Goal: Transaction & Acquisition: Purchase product/service

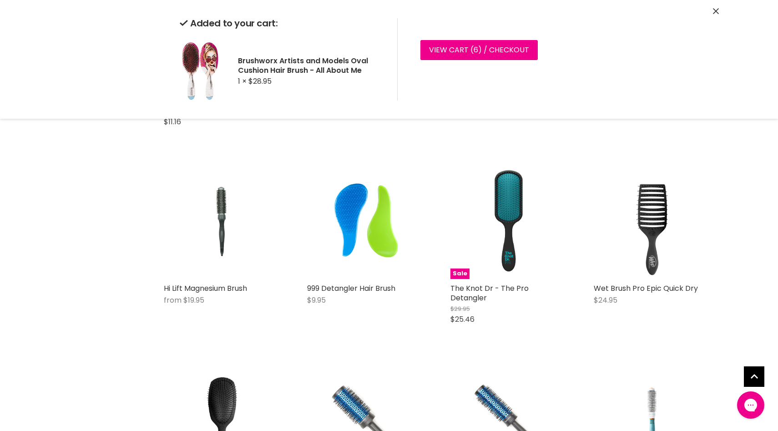
scroll to position [2345, 0]
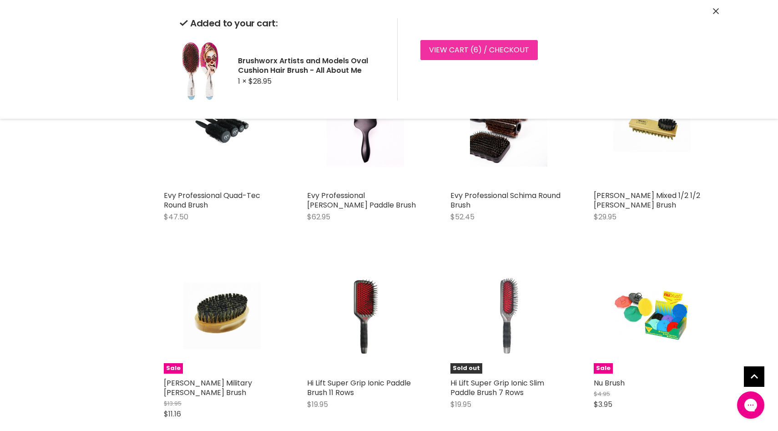
click at [484, 51] on link "View cart ( 6 ) / Checkout" at bounding box center [479, 50] width 117 height 20
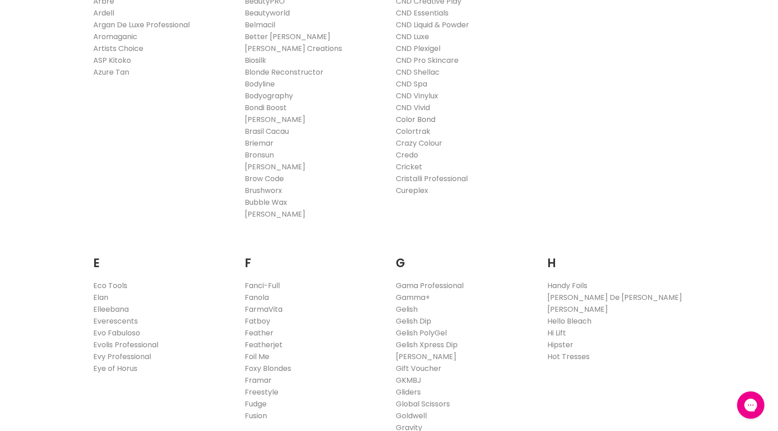
scroll to position [367, 0]
click at [564, 332] on link "Hi Lift" at bounding box center [557, 332] width 19 height 10
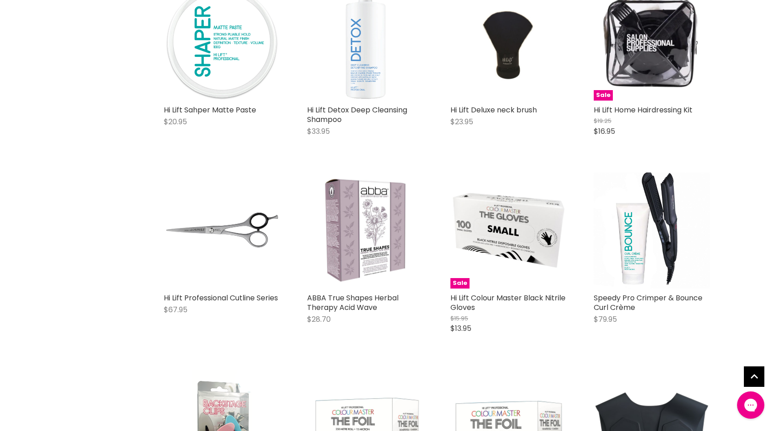
scroll to position [361, 0]
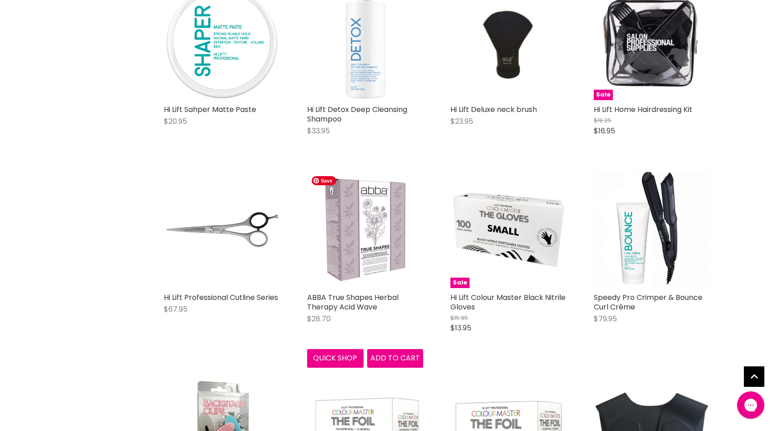
click at [374, 284] on img "Main content" at bounding box center [365, 230] width 116 height 116
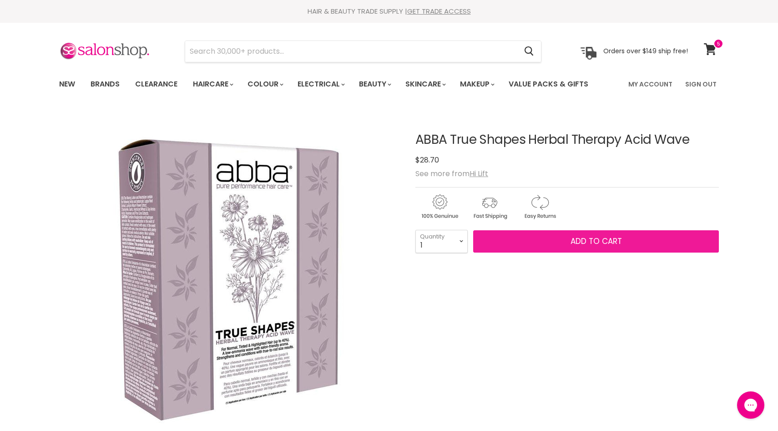
click at [552, 245] on button "Add to cart" at bounding box center [596, 241] width 246 height 23
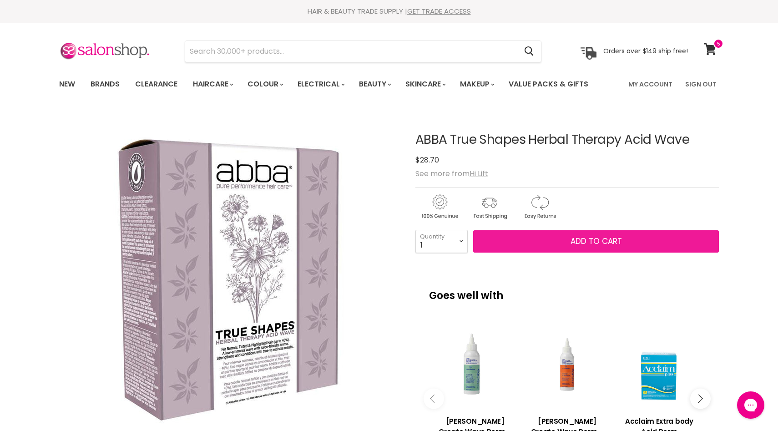
scroll to position [90, 0]
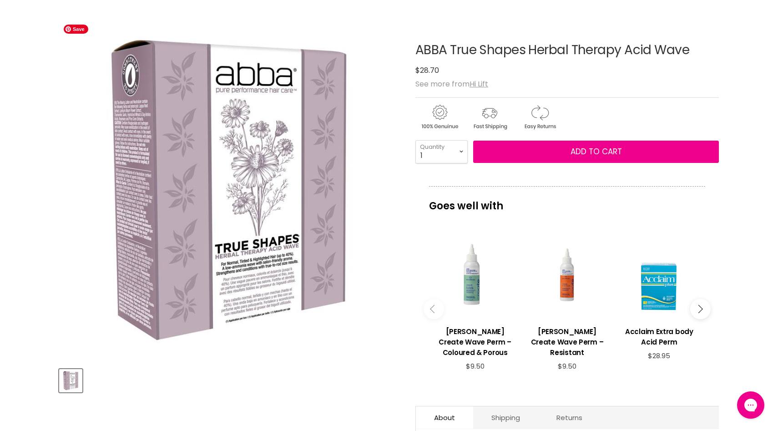
click at [95, 159] on img "ABBA True Shapes Herbal Therapy Acid Wave image. Click or Scroll to Zoom." at bounding box center [229, 190] width 340 height 340
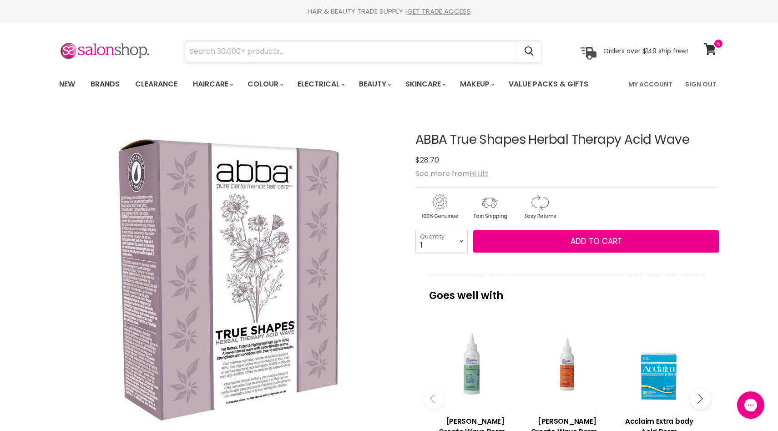
click at [285, 56] on input "Search" at bounding box center [351, 51] width 332 height 21
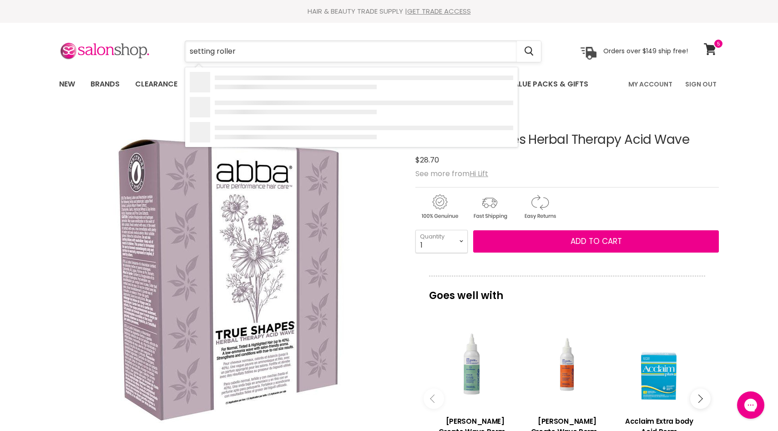
type input "setting rollers"
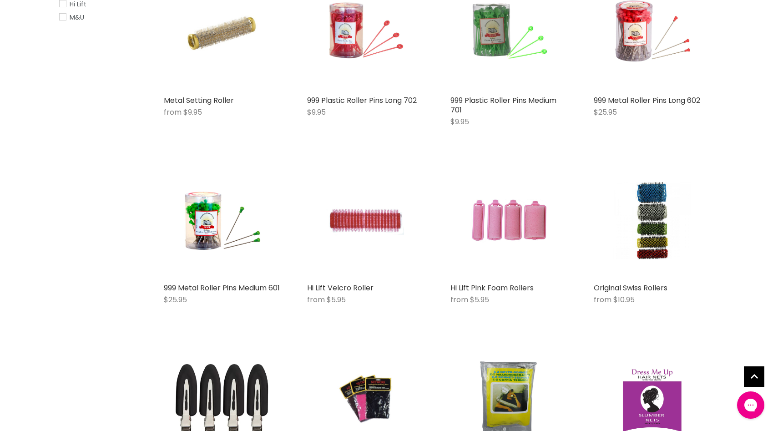
scroll to position [234, 0]
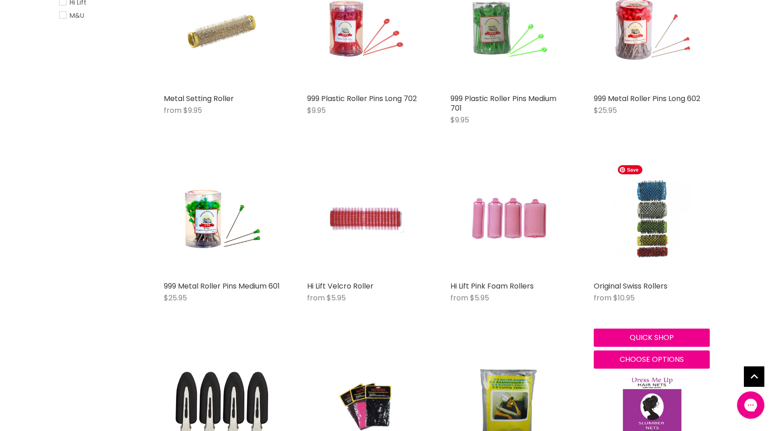
click at [647, 222] on img "Main content" at bounding box center [652, 219] width 77 height 116
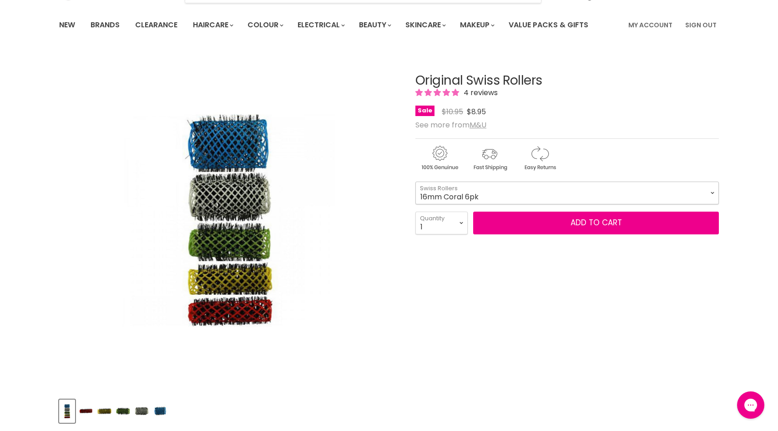
click at [708, 194] on select "16mm Coral 6pk 20mm Yellow 6pk 25mm Green 6pk 32mm White 6pk 42mm Blue 4pk" at bounding box center [568, 193] width 304 height 23
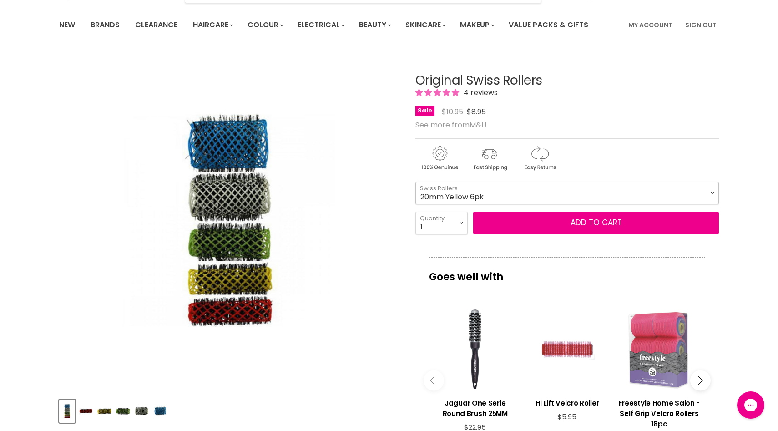
click at [416, 182] on select "16mm Coral 6pk 20mm Yellow 6pk 25mm Green 6pk 32mm White 6pk 42mm Blue 4pk" at bounding box center [568, 193] width 304 height 23
select select "20mm Yellow 6pk"
click at [709, 192] on select "16mm Coral 6pk 20mm Yellow 6pk 25mm Green 6pk 32mm White 6pk 42mm Blue 4pk" at bounding box center [568, 193] width 304 height 23
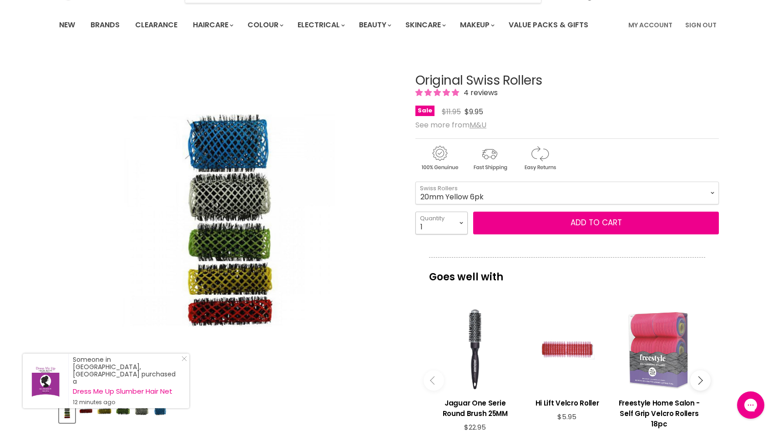
click at [459, 222] on select "1 2 3 4 5 6 7 8 9 10+" at bounding box center [442, 223] width 52 height 23
select select "2"
click at [416, 212] on select "1 2 3 4 5 6 7 8 9 10+" at bounding box center [442, 223] width 52 height 23
type input "2"
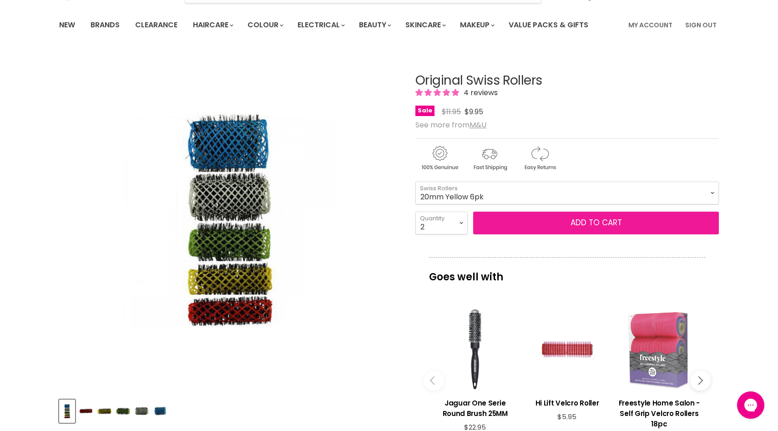
click at [542, 218] on button "Add to cart" at bounding box center [596, 223] width 246 height 23
click at [543, 216] on button "Add to cart" at bounding box center [596, 223] width 246 height 23
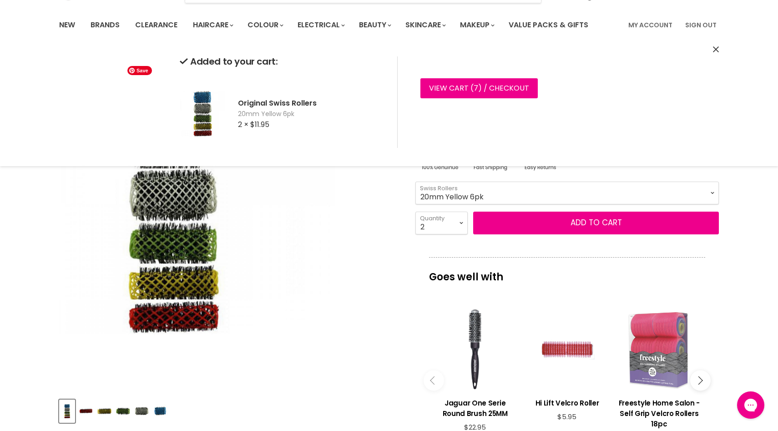
click at [323, 216] on img "Original Swiss Rollers image. Click or Scroll to Zoom." at bounding box center [229, 220] width 213 height 319
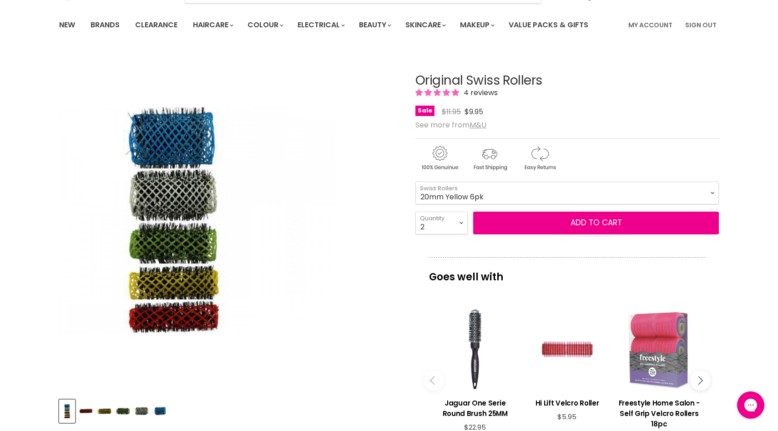
click at [375, 329] on div "Click or scroll to zoom Tap or pinch to zoom" at bounding box center [229, 221] width 340 height 340
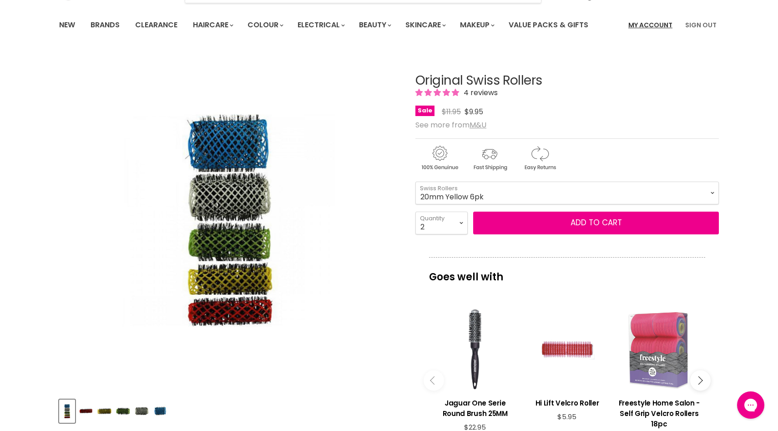
click at [650, 25] on link "My Account" at bounding box center [650, 24] width 55 height 19
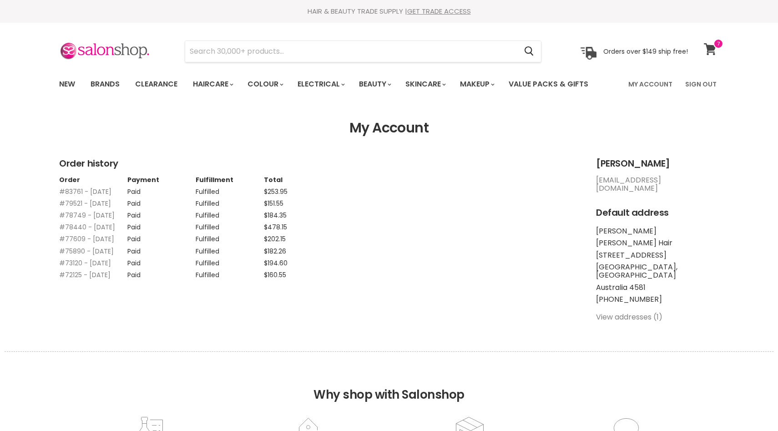
click at [706, 50] on icon at bounding box center [710, 49] width 13 height 12
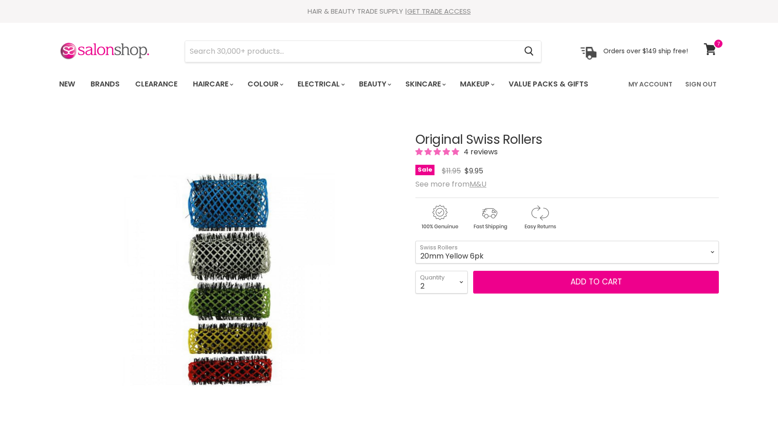
select select "2"
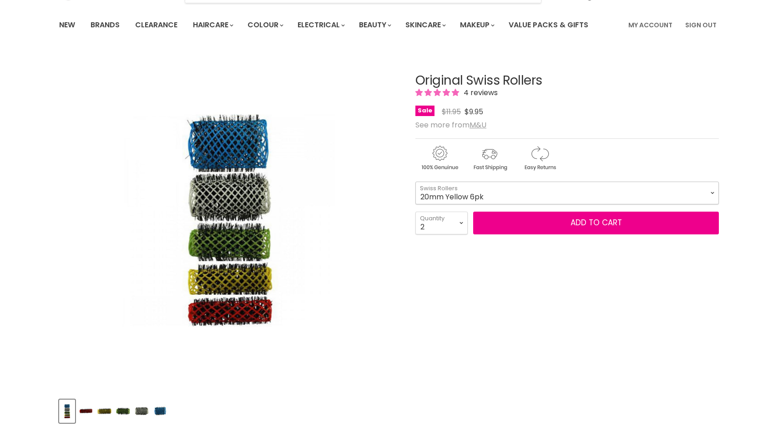
click at [616, 197] on select "16mm Coral 6pk 20mm Yellow 6pk 25mm Green 6pk 32mm White 6pk 42mm Blue 4pk" at bounding box center [568, 193] width 304 height 23
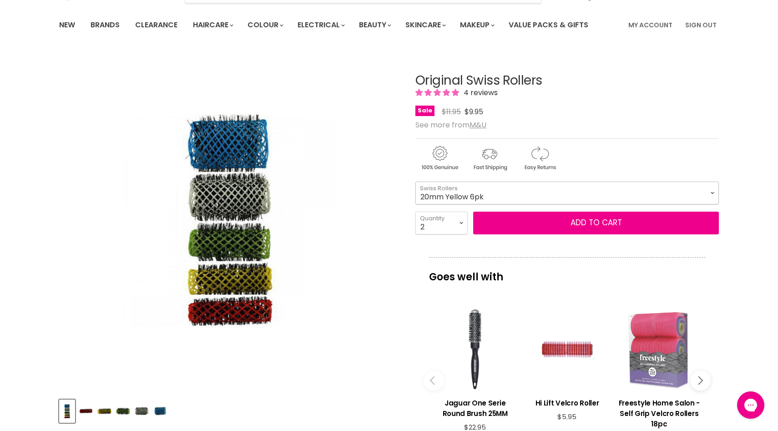
select select "16mm Coral 6pk"
click at [416, 182] on select "16mm Coral 6pk 20mm Yellow 6pk 25mm Green 6pk 32mm White 6pk 42mm Blue 4pk" at bounding box center [568, 193] width 304 height 23
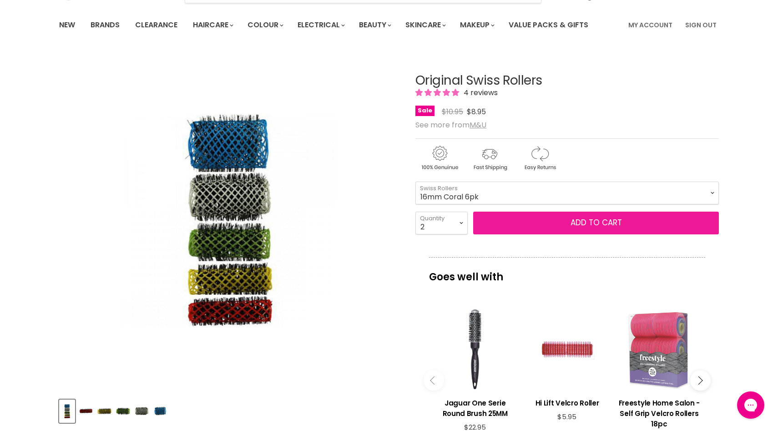
click at [550, 223] on button "Add to cart" at bounding box center [596, 223] width 246 height 23
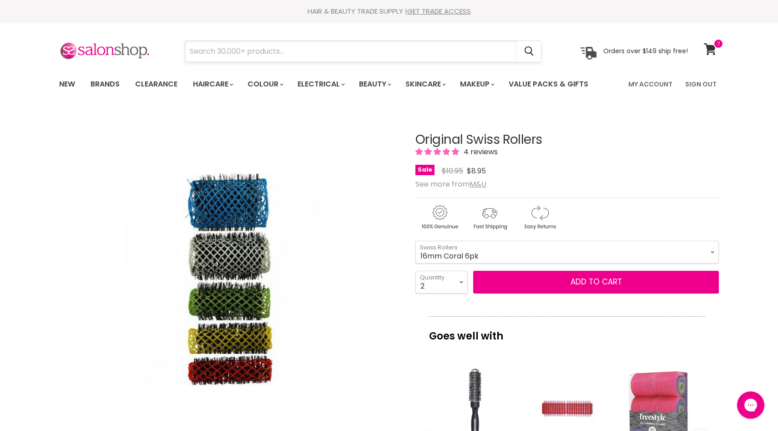
click at [355, 47] on input "Search" at bounding box center [351, 51] width 332 height 21
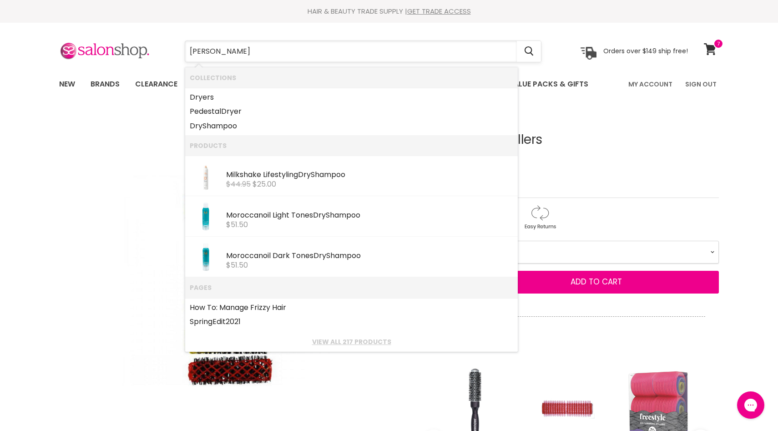
type input "dryer"
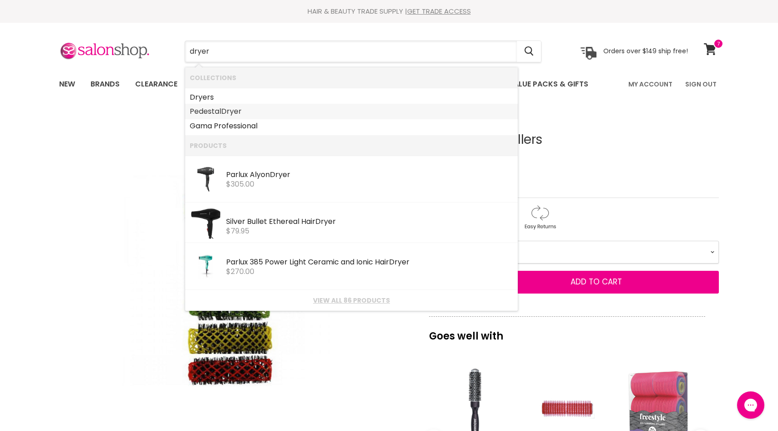
click at [342, 112] on link "Pedestal Dryer" at bounding box center [352, 111] width 324 height 15
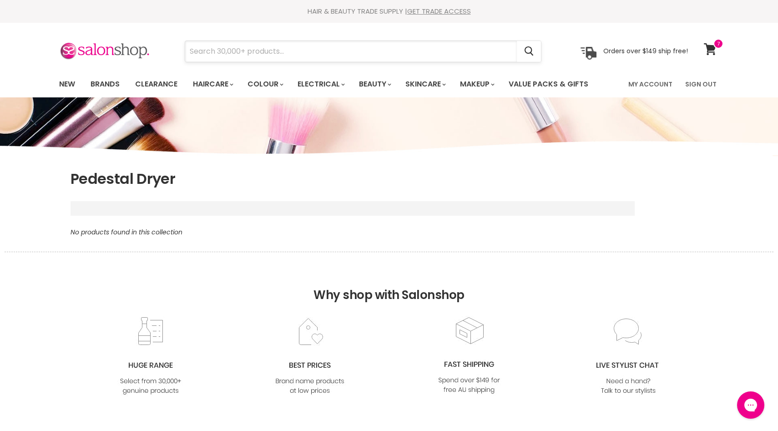
click at [265, 51] on input "Search" at bounding box center [351, 51] width 332 height 21
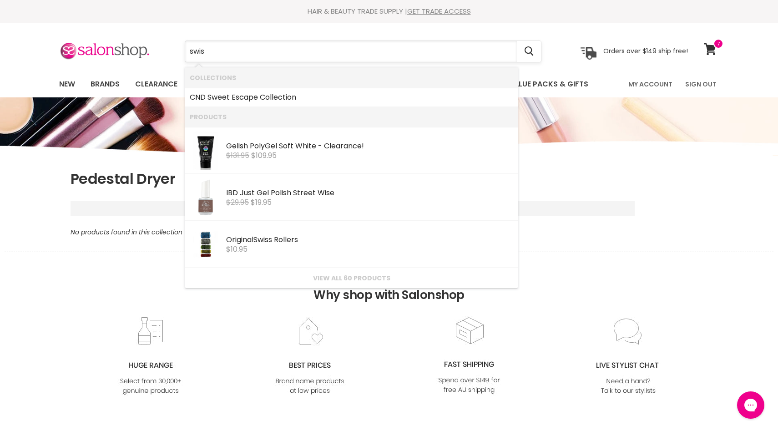
type input "swiss"
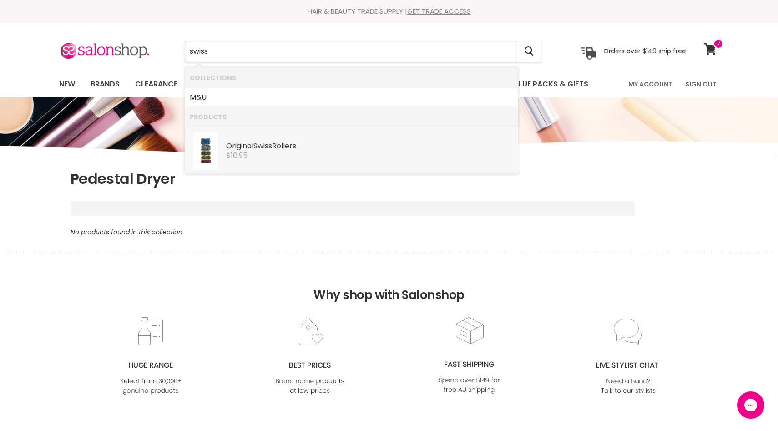
click at [261, 152] on div "$10.95" at bounding box center [369, 156] width 287 height 8
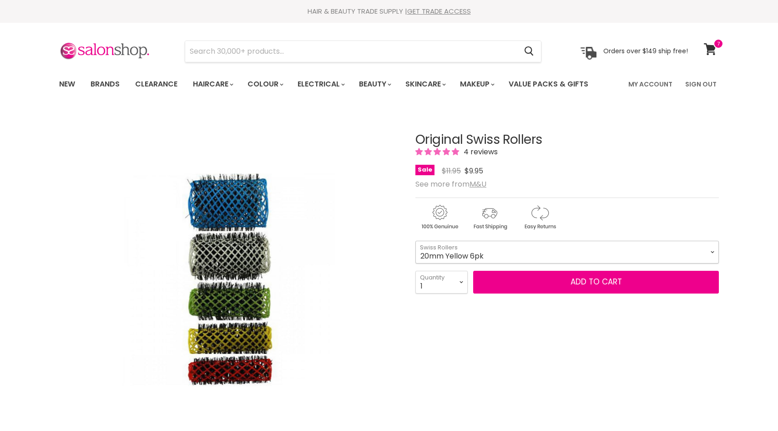
click at [559, 249] on select "16mm Coral 6pk 20mm Yellow 6pk 25mm Green 6pk 32mm White 6pk 42mm Blue 4pk" at bounding box center [568, 252] width 304 height 23
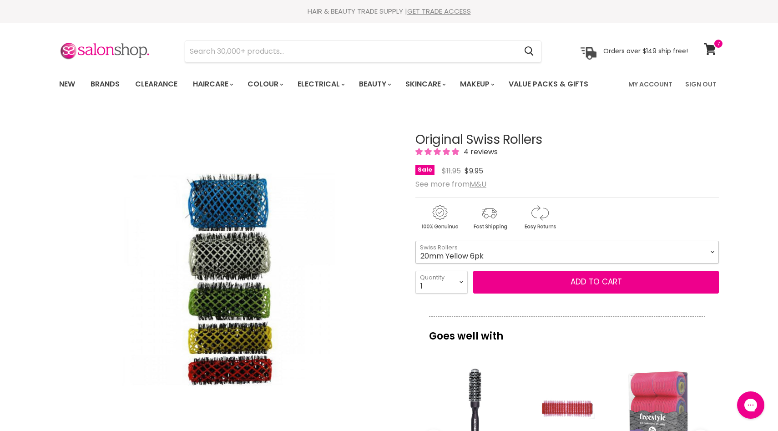
select select "16mm Coral 6pk"
click at [416, 241] on select "16mm Coral 6pk 20mm Yellow 6pk 25mm Green 6pk 32mm White 6pk 42mm Blue 4pk" at bounding box center [568, 252] width 304 height 23
click at [462, 280] on select "1 2 3 4 5 6 7 8 9 10+" at bounding box center [442, 282] width 52 height 23
select select "2"
click at [416, 271] on select "1 2 3 4 5 6 7 8 9 10+" at bounding box center [442, 282] width 52 height 23
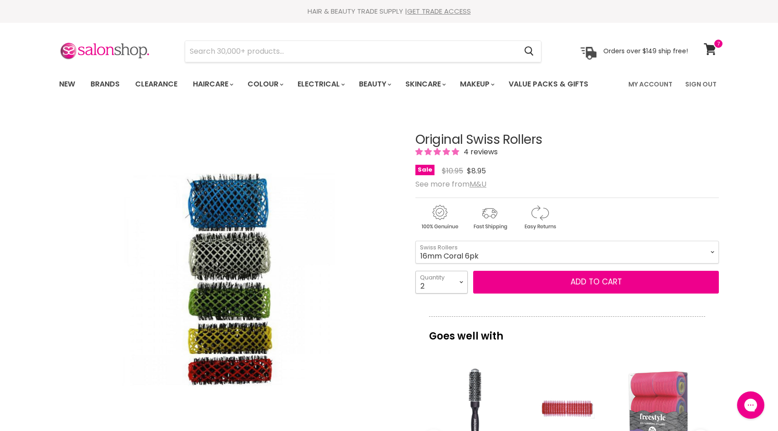
type input "2"
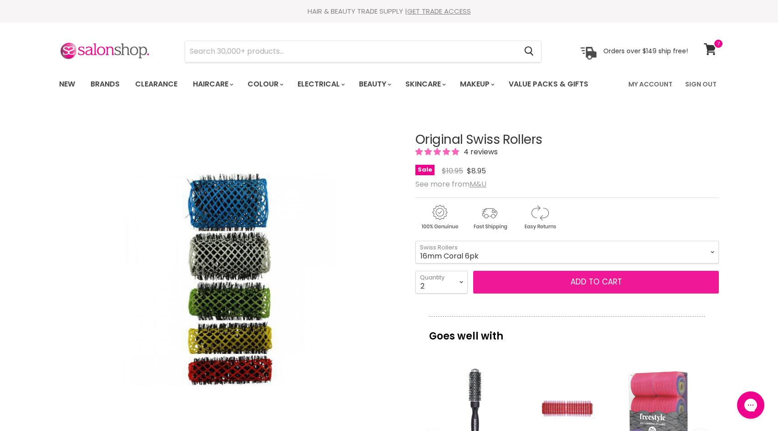
click at [588, 274] on button "Add to cart" at bounding box center [596, 282] width 246 height 23
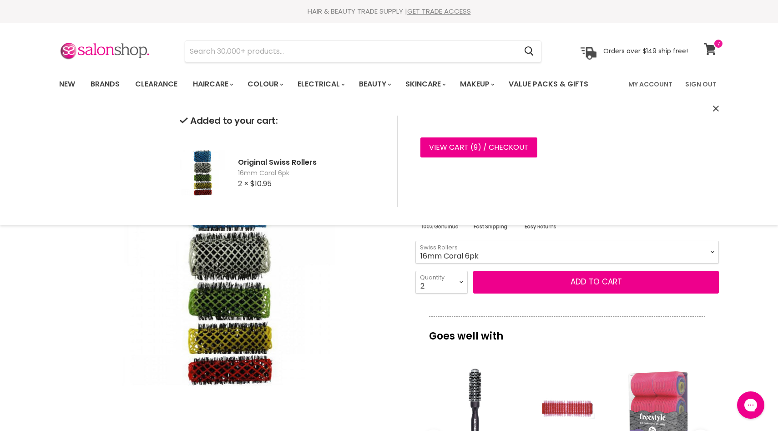
click at [709, 44] on icon at bounding box center [710, 49] width 13 height 12
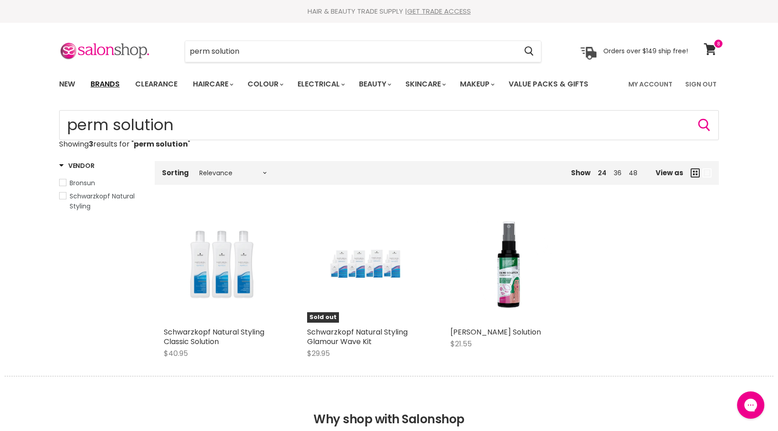
click at [102, 86] on link "Brands" at bounding box center [105, 84] width 43 height 19
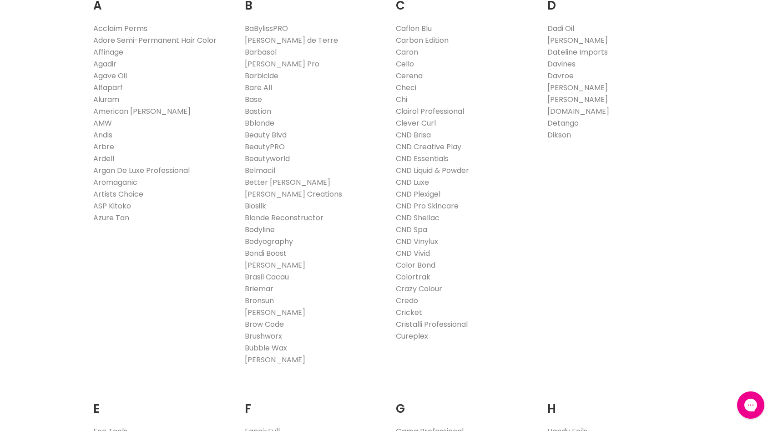
scroll to position [213, 0]
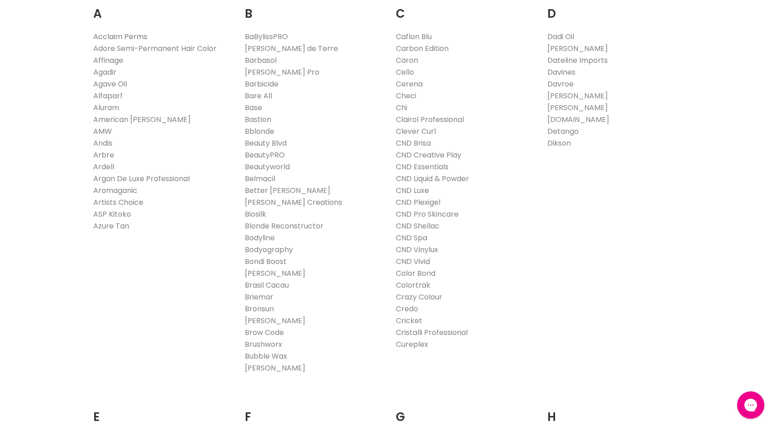
click at [97, 35] on link "Acclaim Perms" at bounding box center [120, 36] width 54 height 10
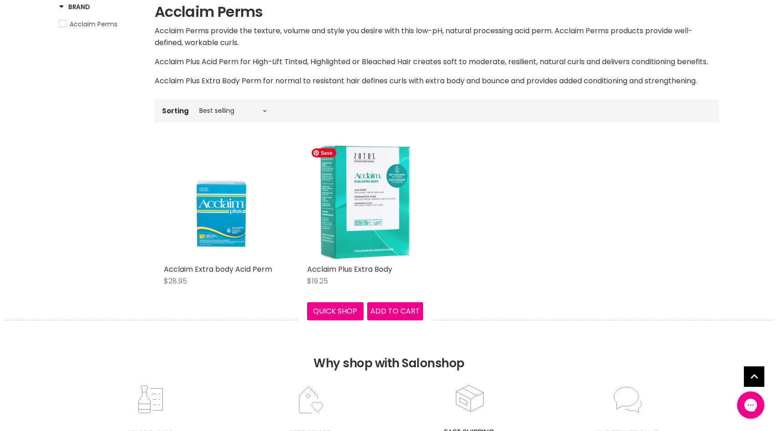
click at [389, 213] on img "Main content" at bounding box center [365, 202] width 116 height 116
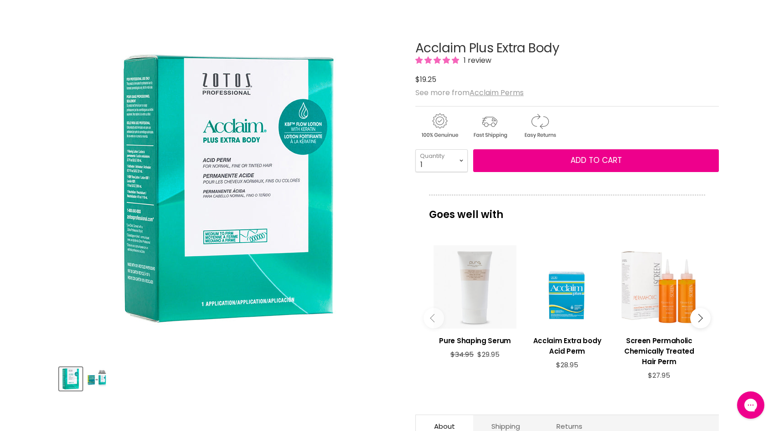
scroll to position [135, 0]
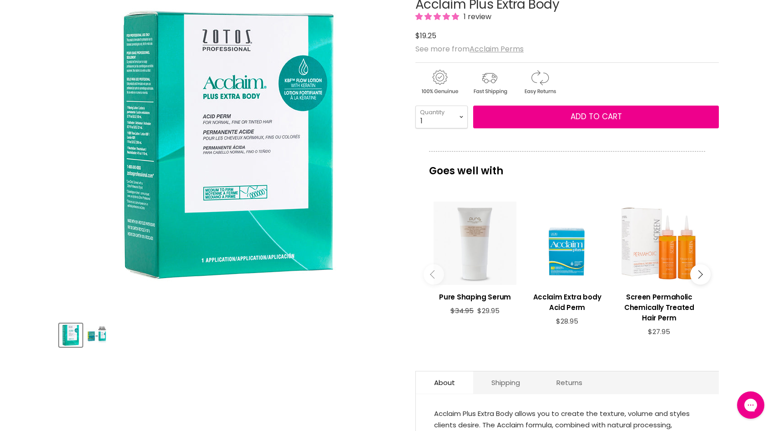
click at [92, 339] on img "Product thumbnails" at bounding box center [96, 335] width 21 height 21
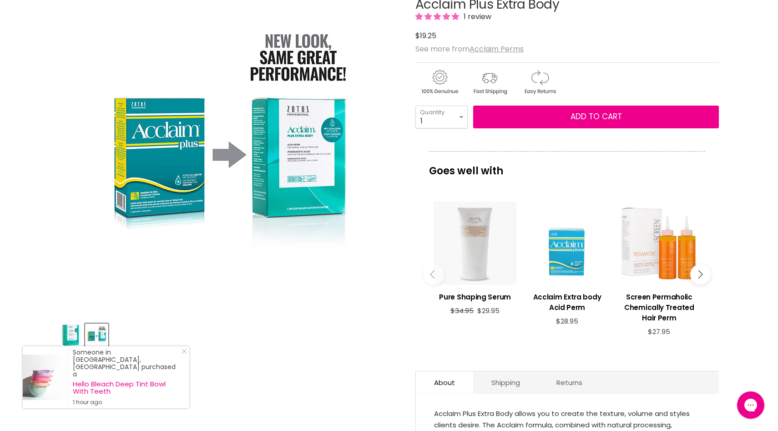
click at [564, 256] on div "Main content" at bounding box center [567, 243] width 83 height 83
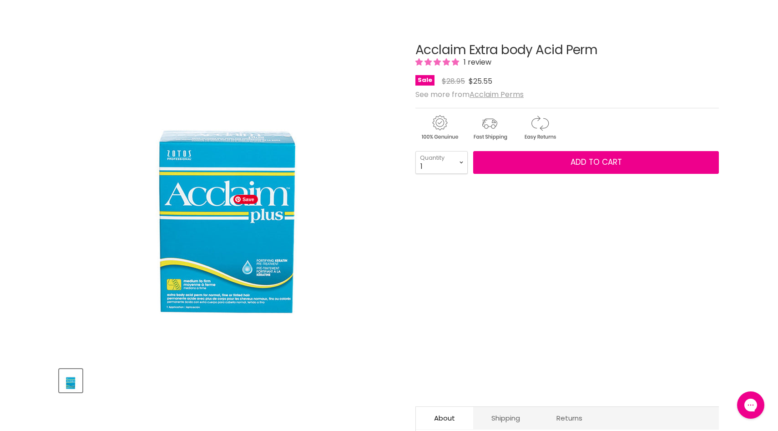
scroll to position [112, 0]
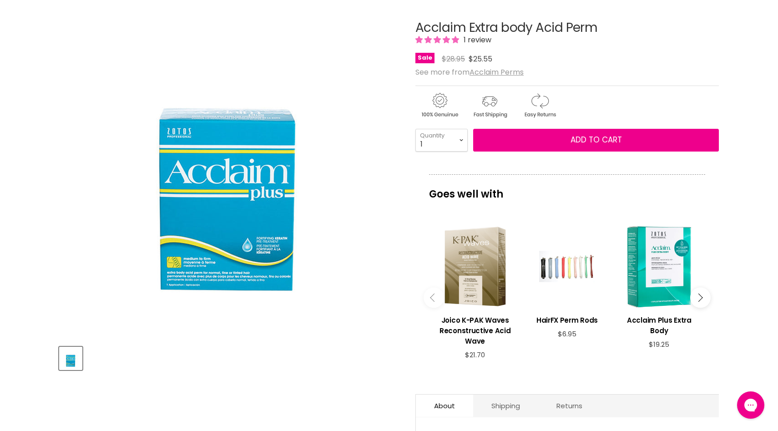
click at [456, 279] on div "Main content" at bounding box center [475, 266] width 83 height 83
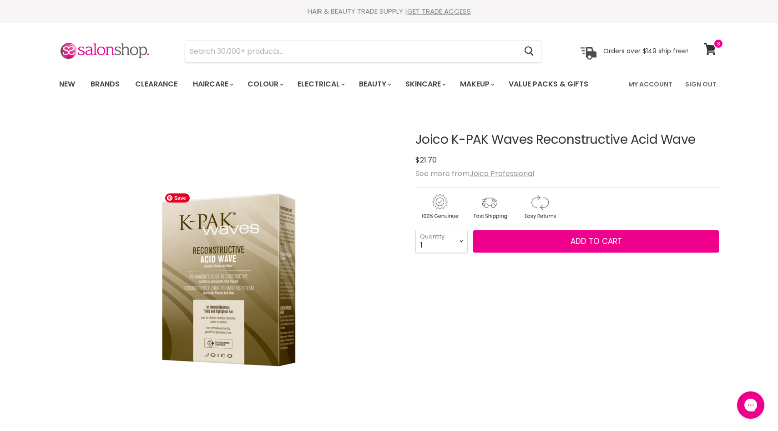
click at [251, 283] on img "Joico K-PAK Waves Reconstructive Acid Wave image. Click or Scroll to Zoom." at bounding box center [229, 280] width 137 height 182
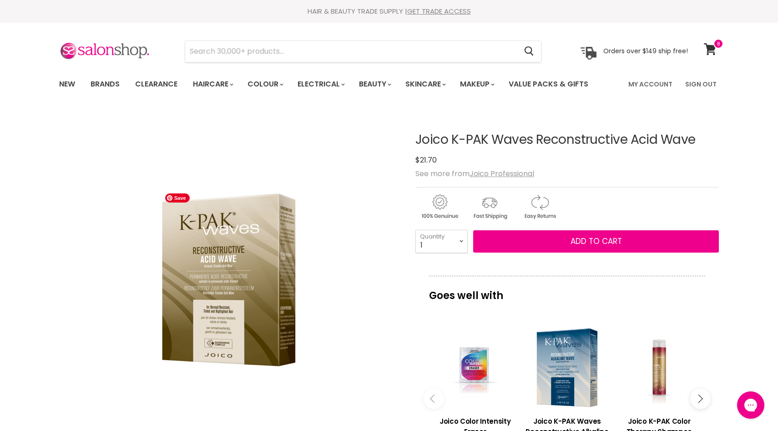
click at [251, 283] on img "Joico K-PAK Waves Reconstructive Acid Wave image. Click or Scroll to Zoom." at bounding box center [229, 280] width 137 height 182
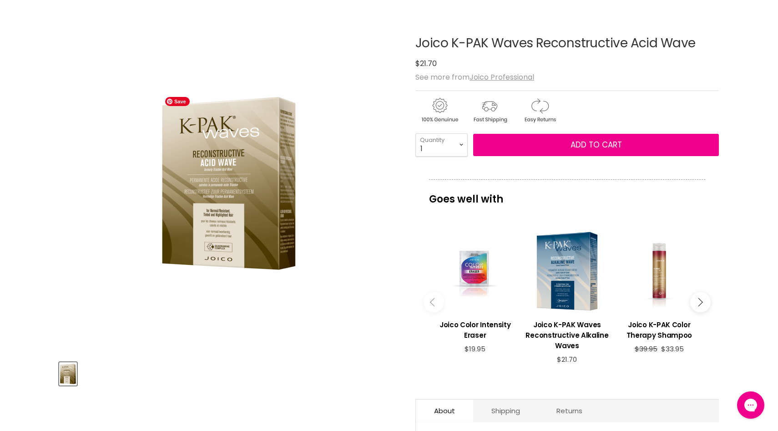
scroll to position [98, 0]
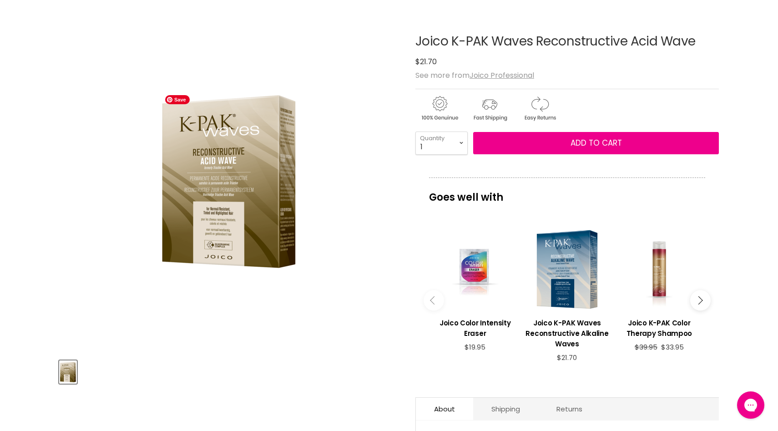
click at [193, 158] on img "Joico K-PAK Waves Reconstructive Acid Wave image. Click or Scroll to Zoom." at bounding box center [229, 182] width 137 height 182
click at [72, 378] on img "Product thumbnails" at bounding box center [68, 371] width 16 height 21
click at [286, 136] on img "Joico K-PAK Waves Reconstructive Acid Wave image. Click or Scroll to Zoom." at bounding box center [229, 182] width 137 height 182
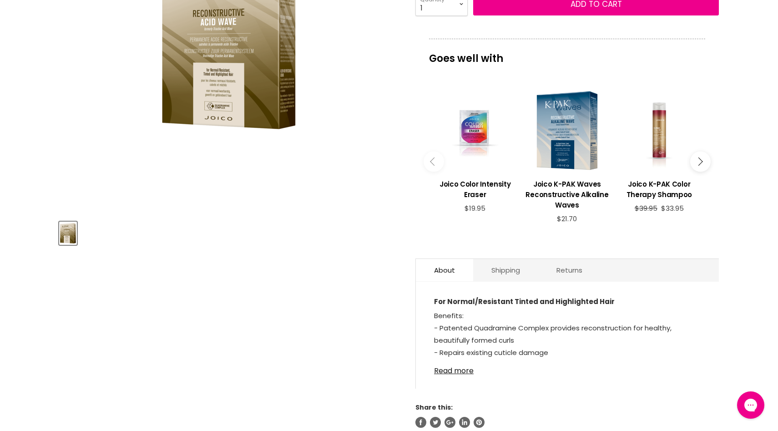
scroll to position [248, 0]
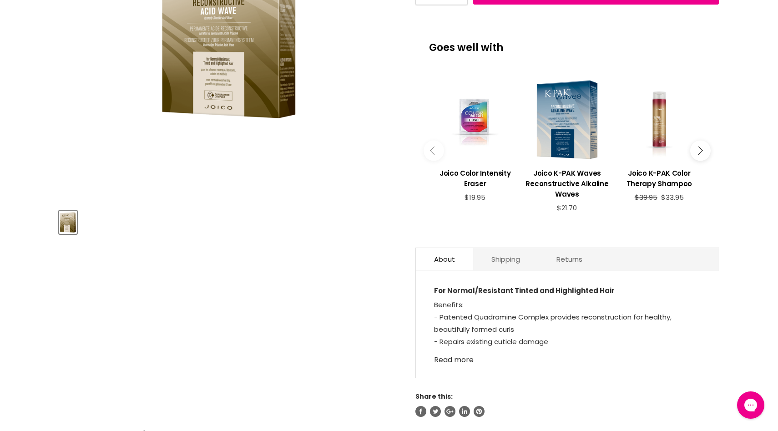
click at [455, 362] on link "Read more" at bounding box center [567, 357] width 267 height 14
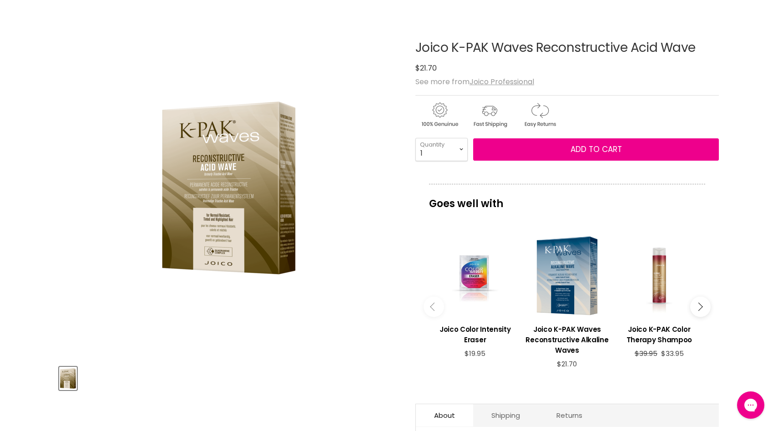
scroll to position [92, 0]
click at [697, 309] on icon "Main content" at bounding box center [699, 306] width 8 height 8
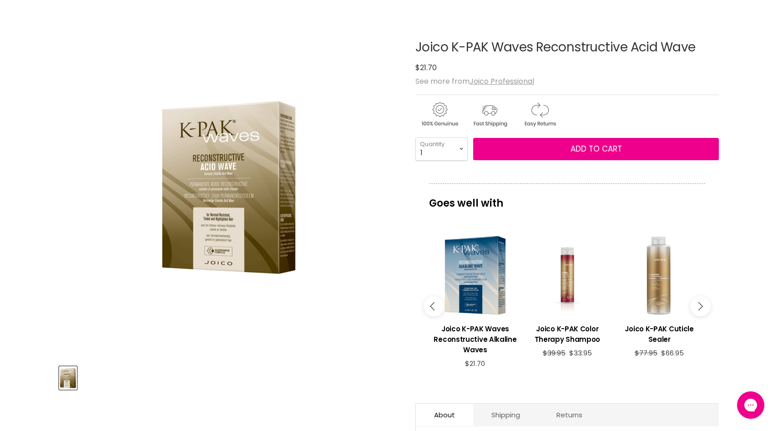
click at [697, 309] on icon "Main content" at bounding box center [699, 306] width 8 height 8
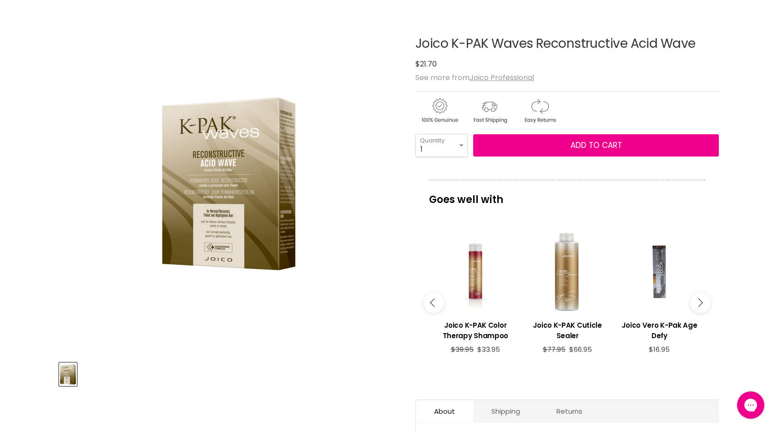
scroll to position [0, 0]
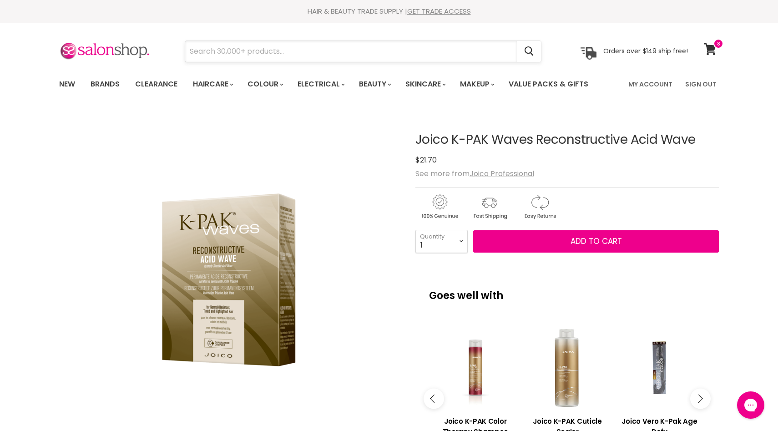
click at [320, 56] on input "Search" at bounding box center [351, 51] width 332 height 21
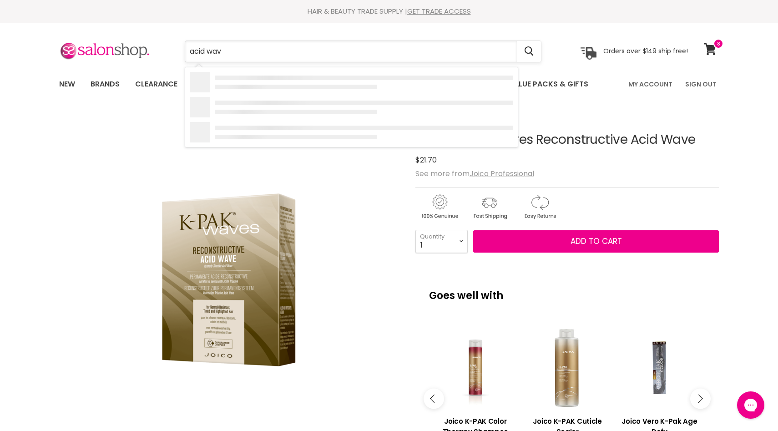
type input "acid wave"
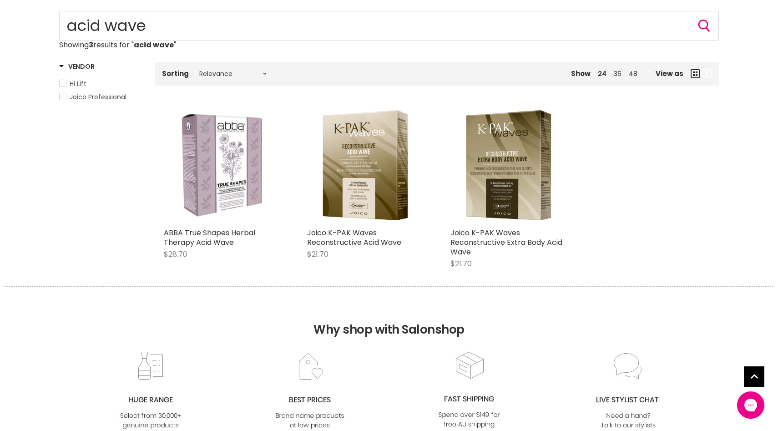
scroll to position [123, 0]
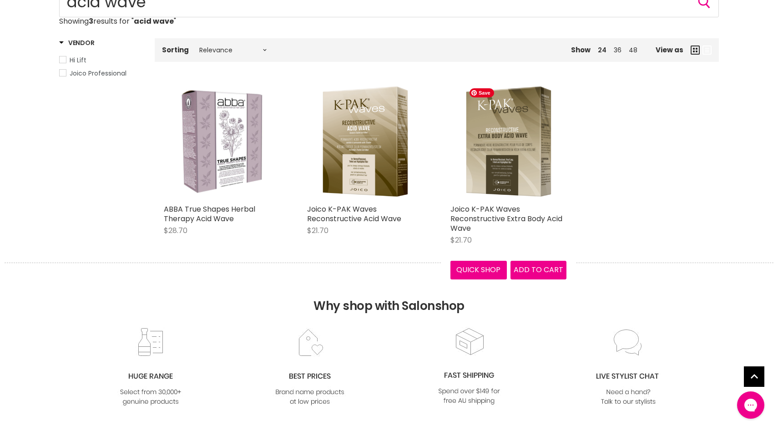
click at [499, 164] on img "Main content" at bounding box center [508, 142] width 87 height 116
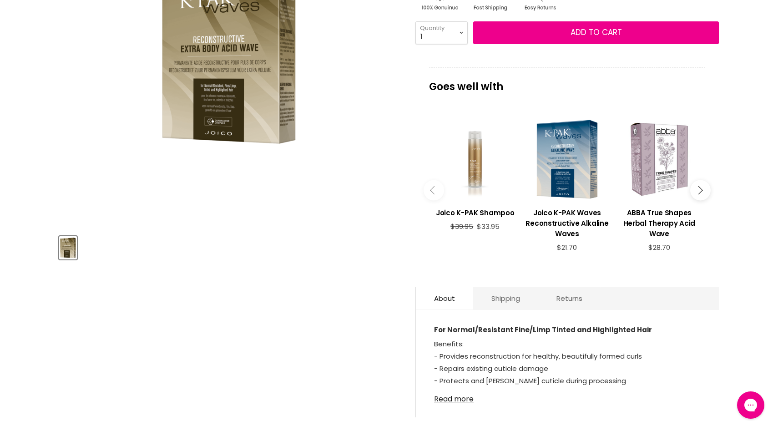
scroll to position [235, 0]
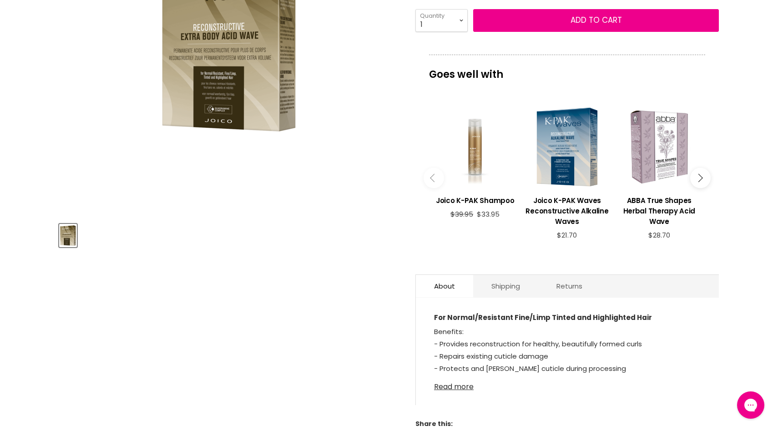
click at [464, 390] on link "Read more" at bounding box center [567, 384] width 267 height 14
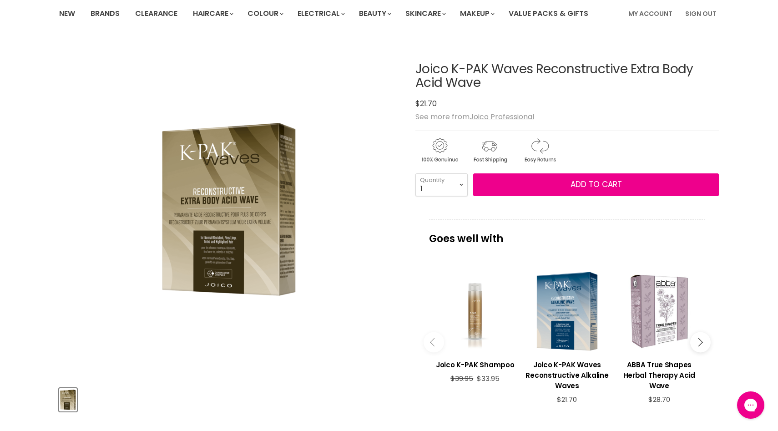
scroll to position [0, 0]
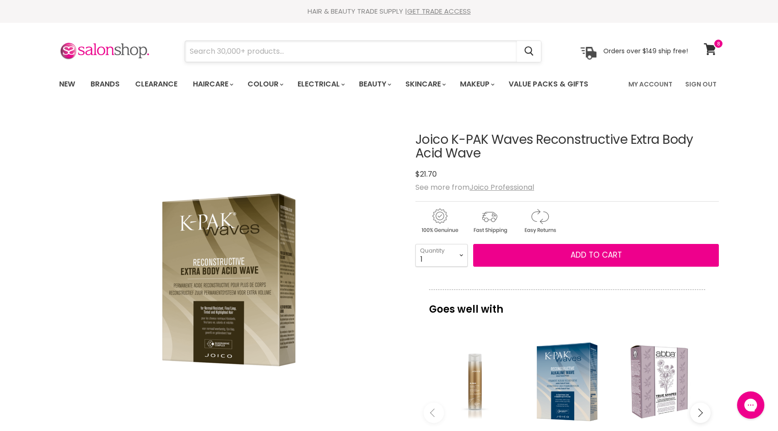
click at [294, 46] on input "Search" at bounding box center [351, 51] width 332 height 21
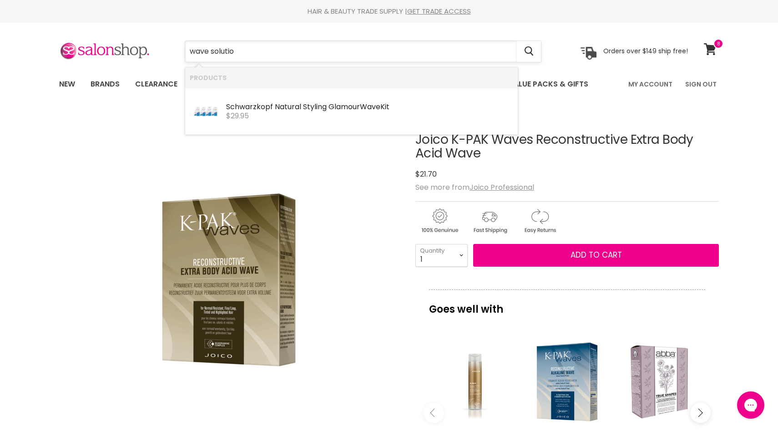
type input "wave solution"
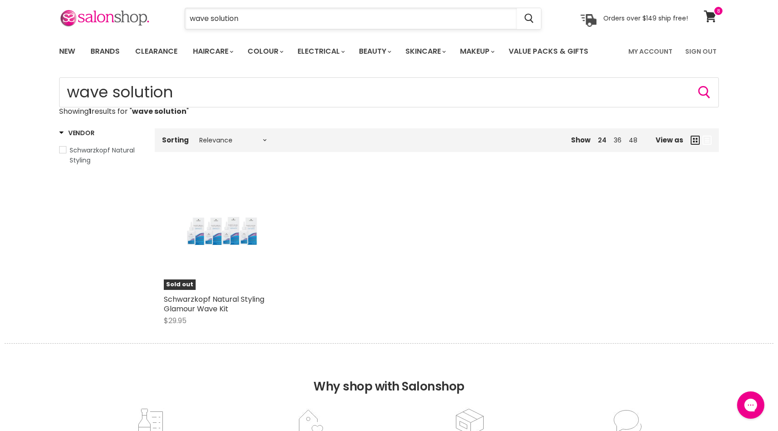
click at [225, 12] on input "wave solution" at bounding box center [351, 18] width 332 height 21
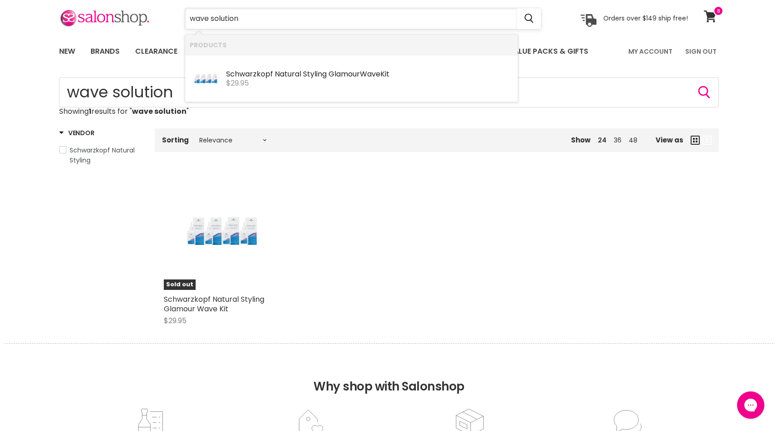
click at [225, 12] on input "wave solution" at bounding box center [351, 18] width 332 height 21
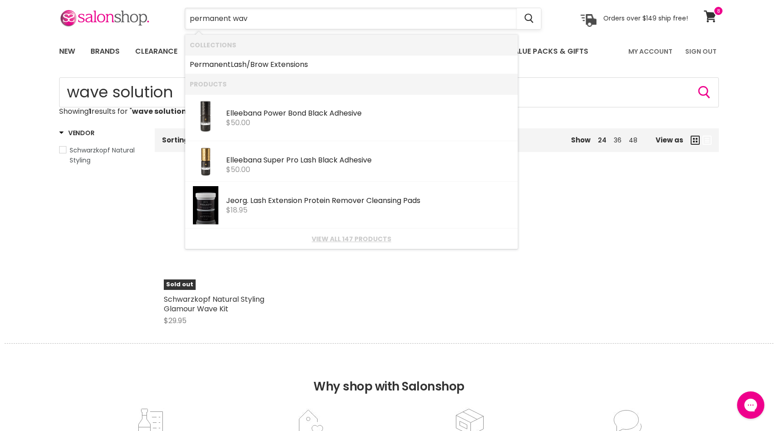
type input "permanent wave"
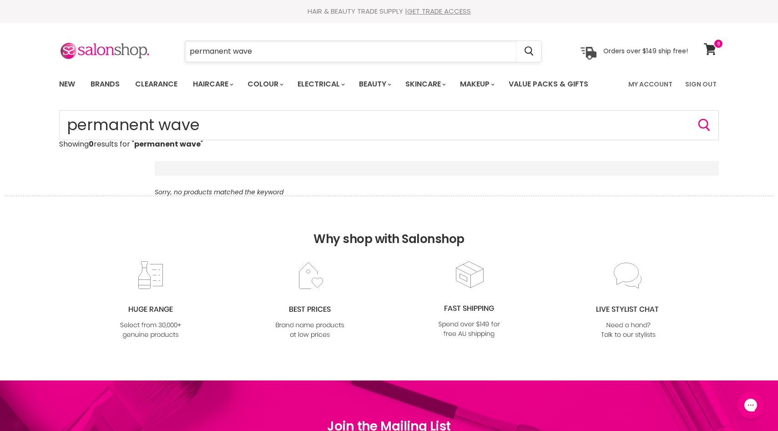
click at [229, 46] on input "permanent wave" at bounding box center [351, 51] width 332 height 21
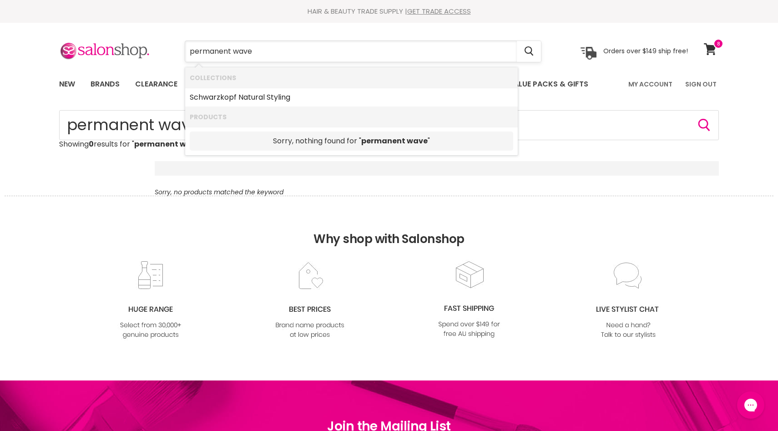
click at [229, 46] on input "permanent wave" at bounding box center [351, 51] width 332 height 21
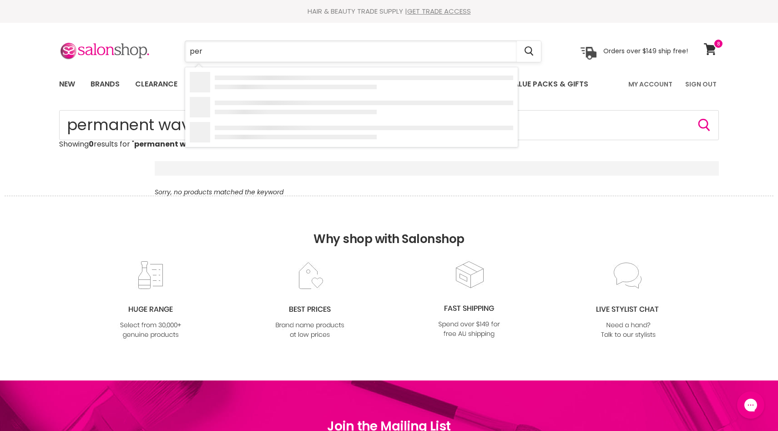
type input "perm"
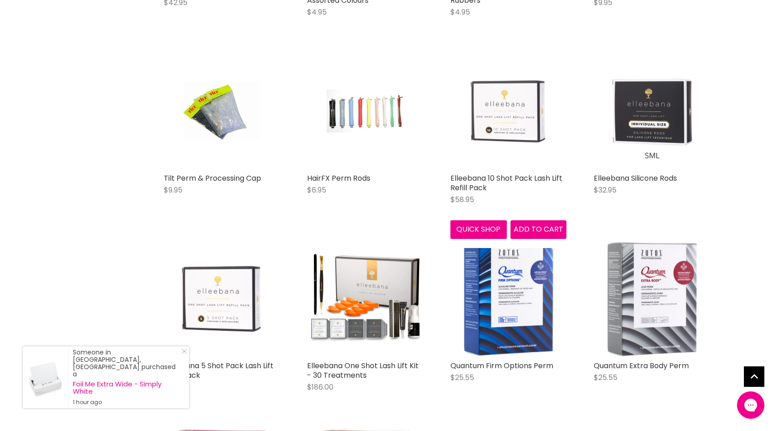
scroll to position [718, 0]
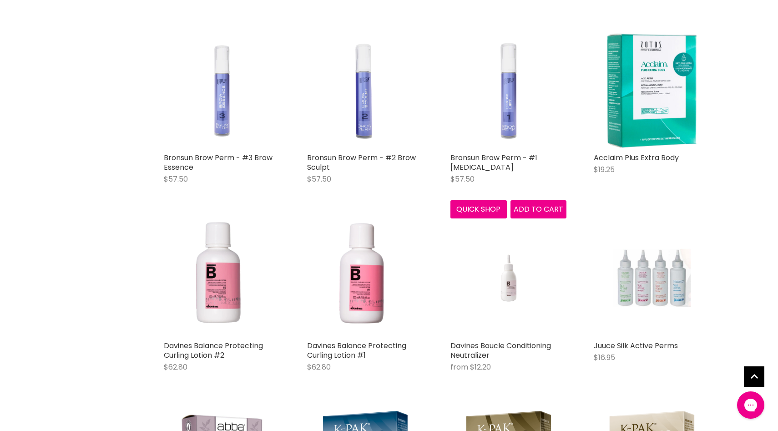
scroll to position [1866, 0]
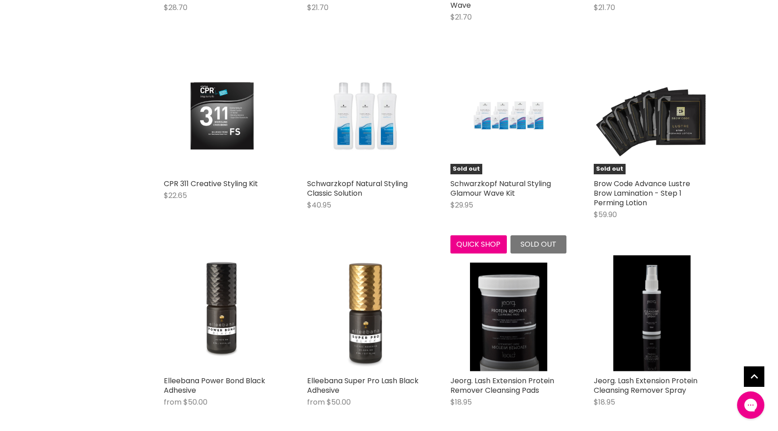
scroll to position [2394, 0]
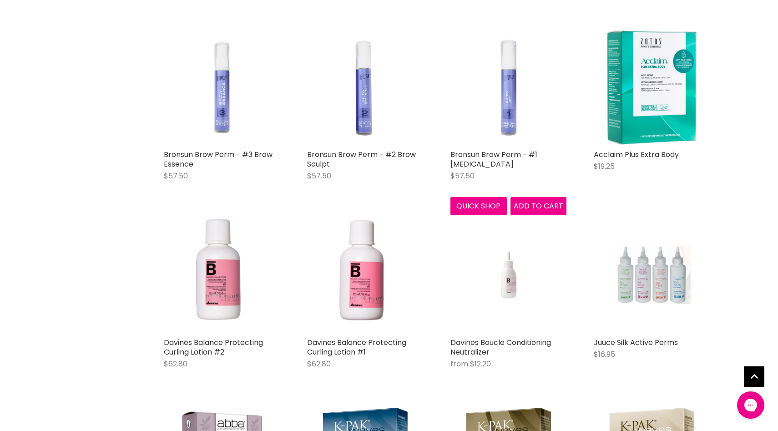
scroll to position [1848, 0]
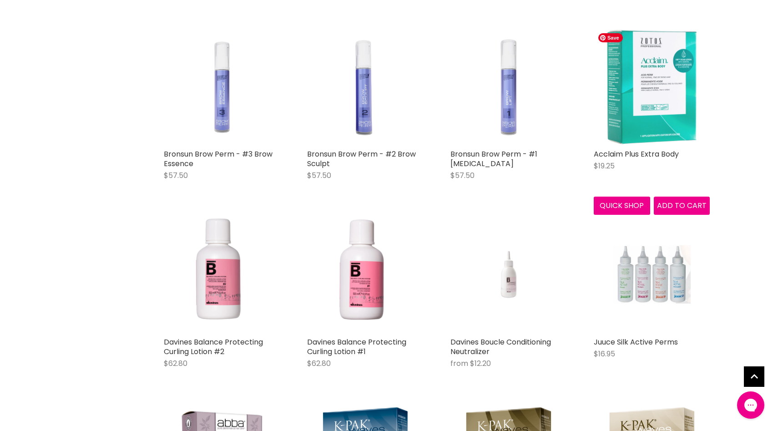
click at [650, 96] on img "Main content" at bounding box center [652, 87] width 116 height 116
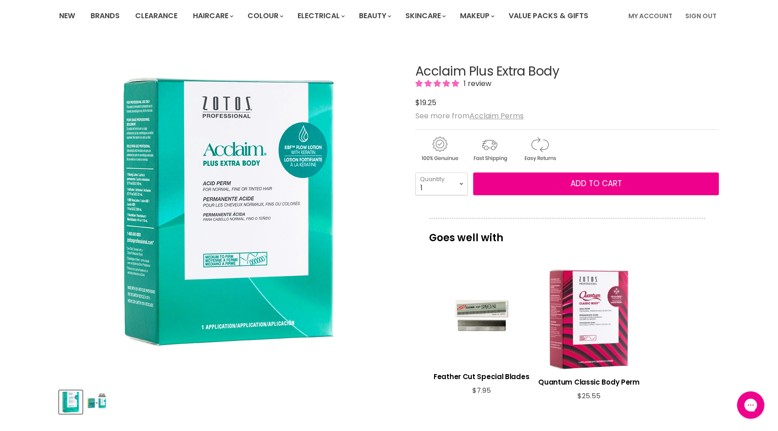
click at [97, 404] on img "Product thumbnails" at bounding box center [96, 401] width 21 height 21
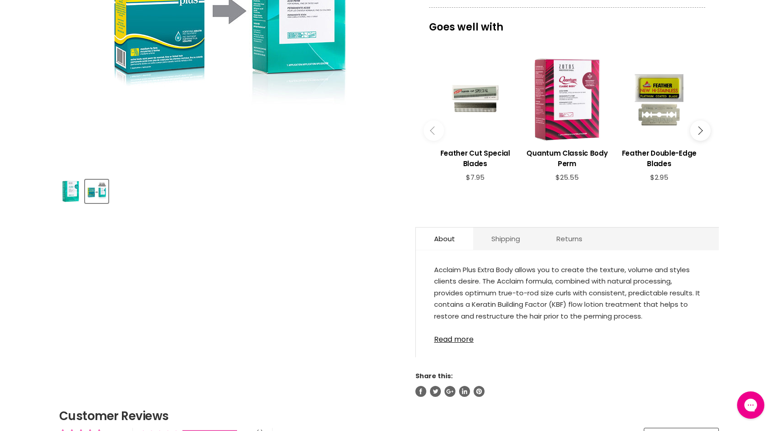
scroll to position [280, 0]
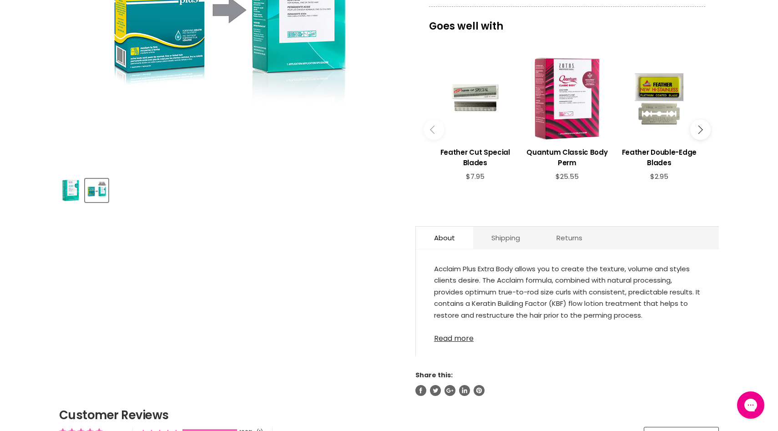
click at [454, 338] on link "Read more" at bounding box center [567, 336] width 267 height 14
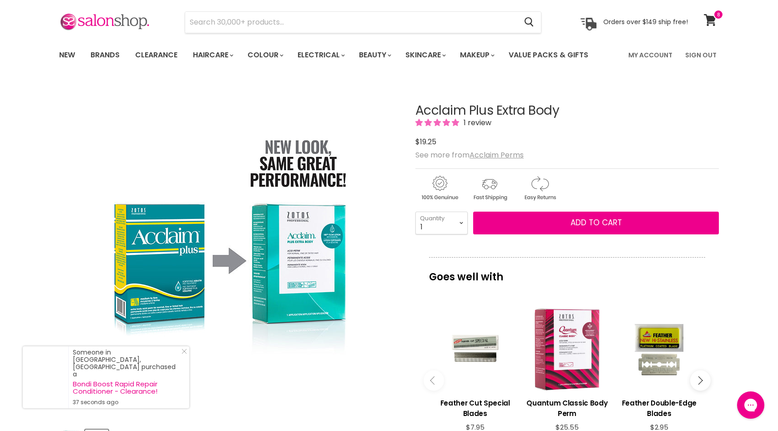
scroll to position [23, 0]
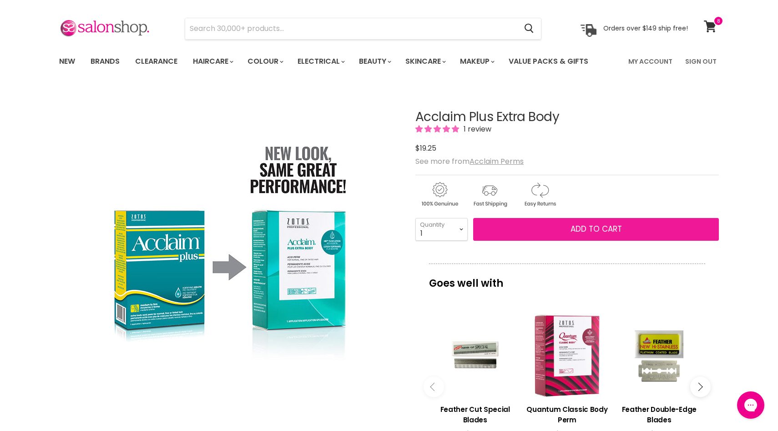
click at [580, 221] on button "Add to cart" at bounding box center [596, 229] width 246 height 23
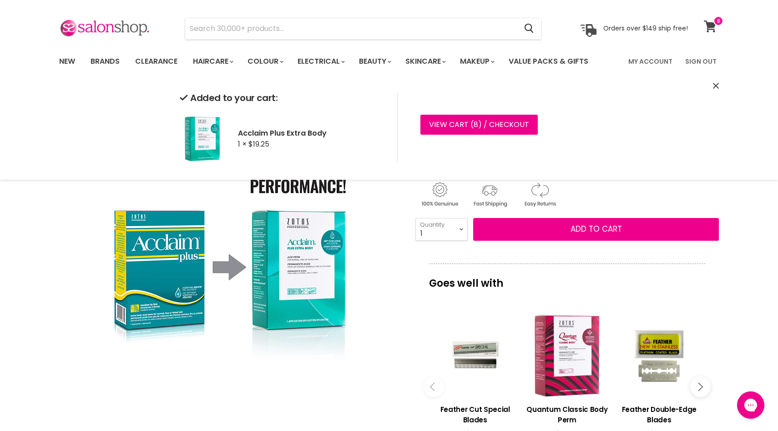
click at [710, 21] on icon at bounding box center [710, 26] width 13 height 12
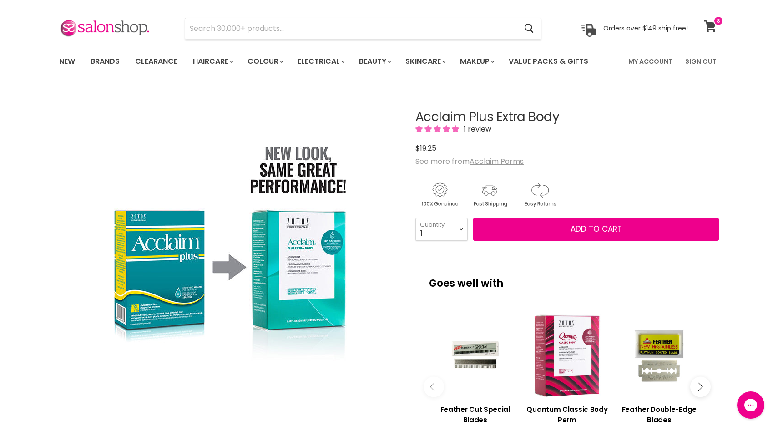
click at [710, 21] on icon at bounding box center [710, 26] width 13 height 12
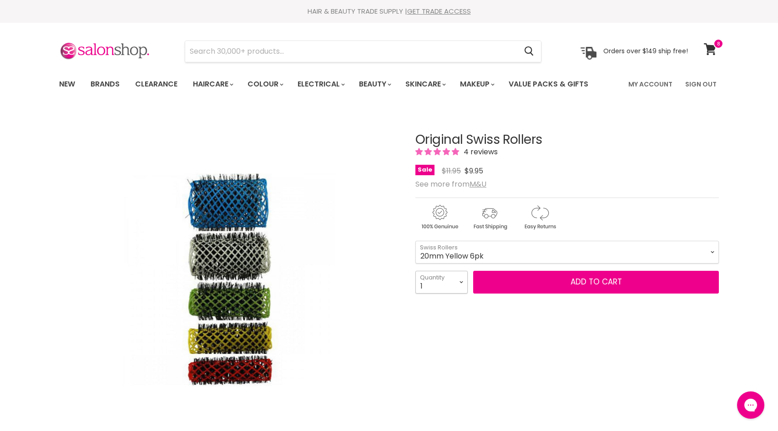
click at [460, 281] on select "1 2 3 4 5 6 7 8 9 10+" at bounding box center [442, 282] width 52 height 23
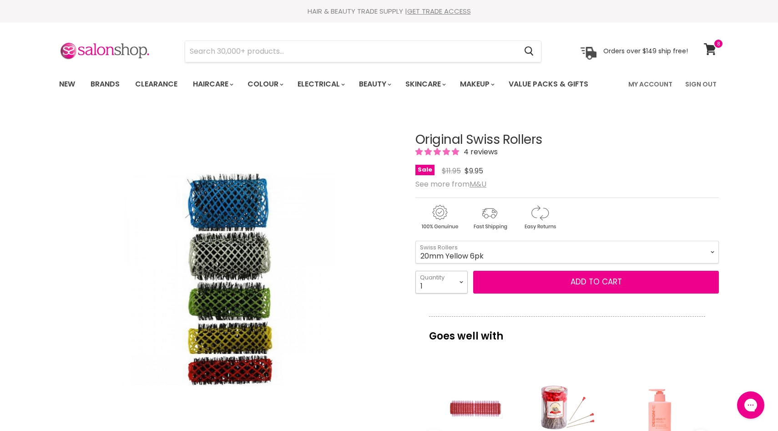
select select "2"
click at [416, 271] on select "1 2 3 4 5 6 7 8 9 10+" at bounding box center [442, 282] width 52 height 23
type input "2"
drag, startPoint x: 460, startPoint y: 281, endPoint x: 452, endPoint y: 301, distance: 21.6
click at [452, 301] on div "Original Swiss Rollers 4 reviews Sale Original Price $11.95 Current Price $9.95…" at bounding box center [568, 397] width 304 height 574
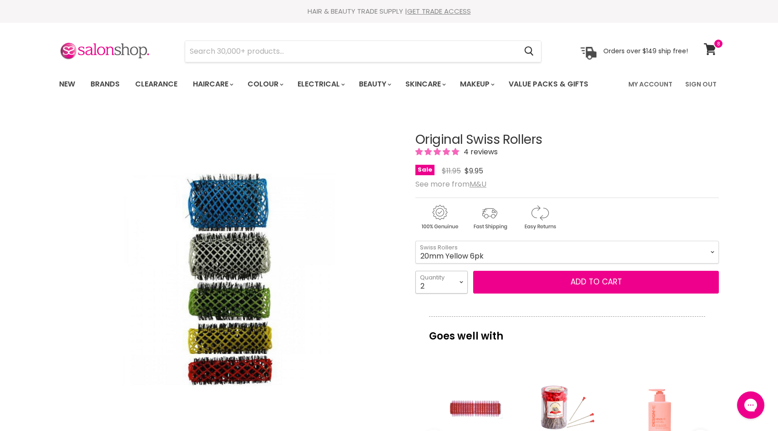
click at [460, 288] on select "1 2 3 4 5 6 7 8 9 10+" at bounding box center [442, 282] width 52 height 23
select select "3"
click at [416, 271] on select "1 2 3 4 5 6 7 8 9 10+" at bounding box center [442, 282] width 52 height 23
type input "3"
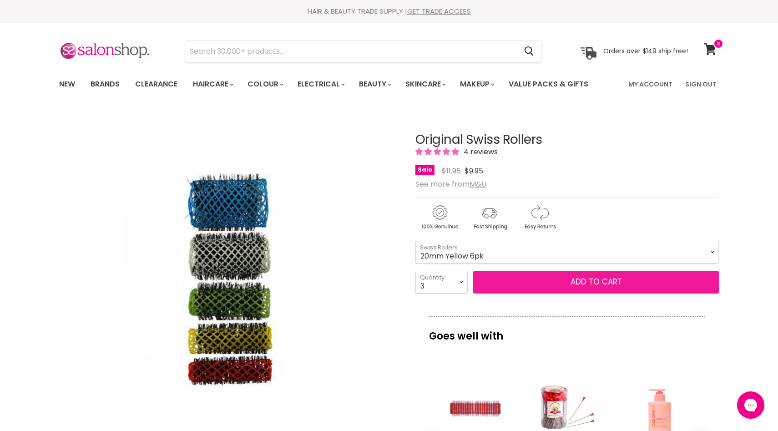
click at [516, 284] on button "Add to cart" at bounding box center [596, 282] width 246 height 23
click at [546, 271] on button "Add to cart" at bounding box center [596, 282] width 246 height 23
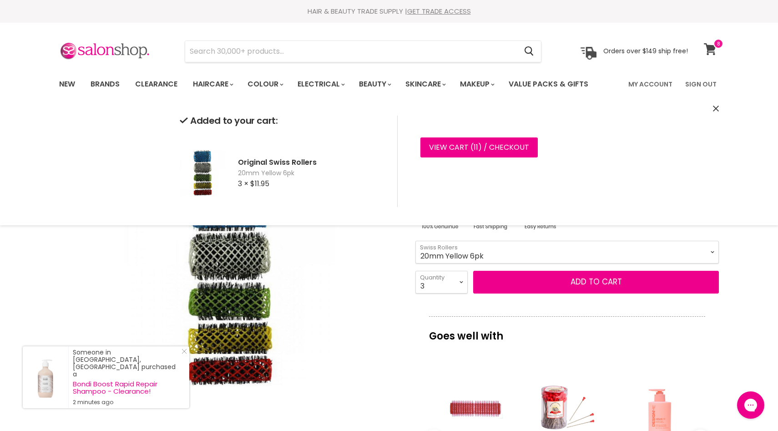
click at [721, 46] on span at bounding box center [719, 44] width 10 height 10
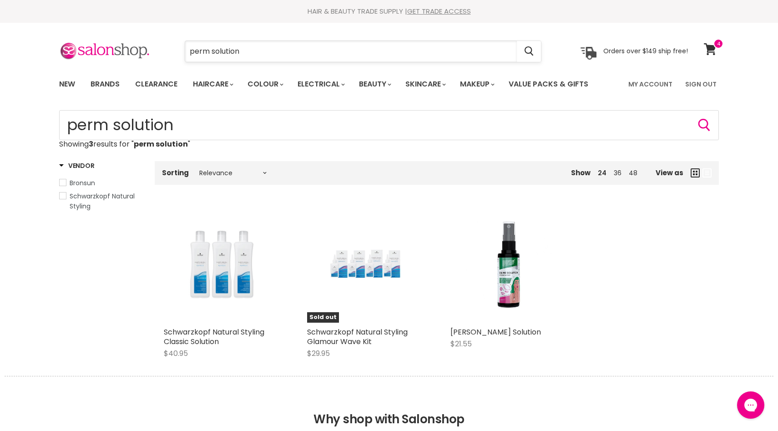
click at [252, 58] on input "perm solution" at bounding box center [351, 51] width 332 height 21
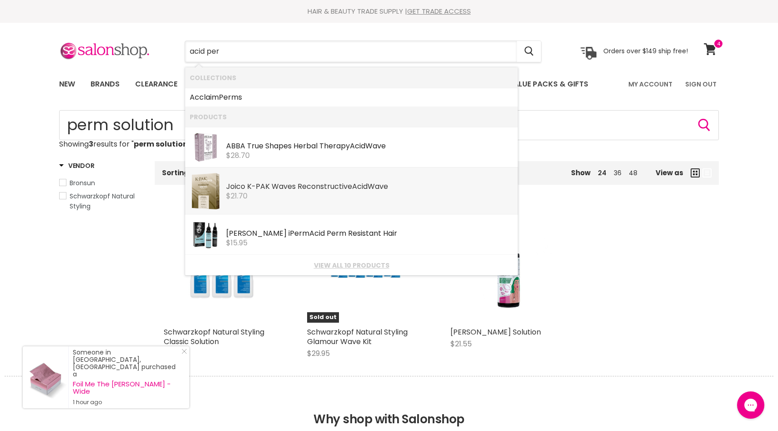
type input "acid perm"
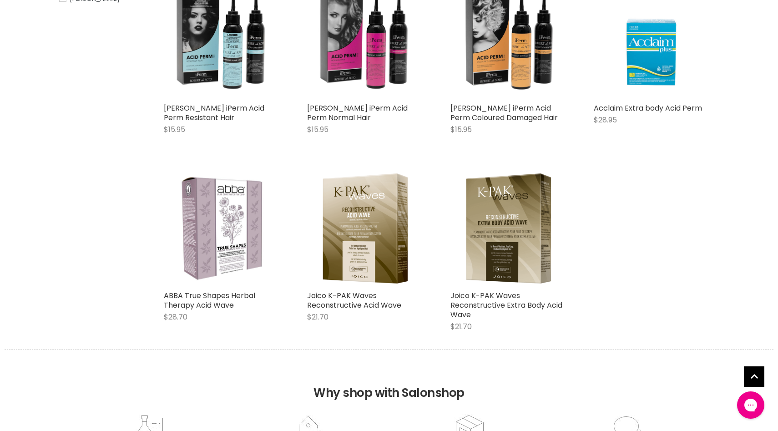
scroll to position [228, 0]
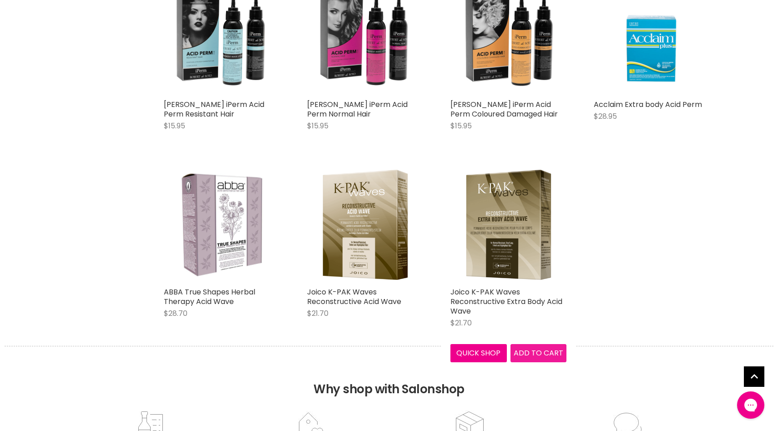
click at [530, 350] on span "Add to cart" at bounding box center [539, 353] width 50 height 10
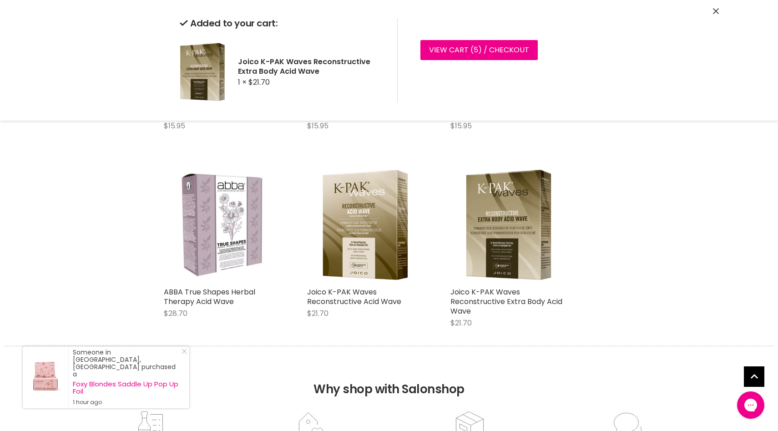
click at [714, 9] on icon "Close" at bounding box center [716, 11] width 6 height 6
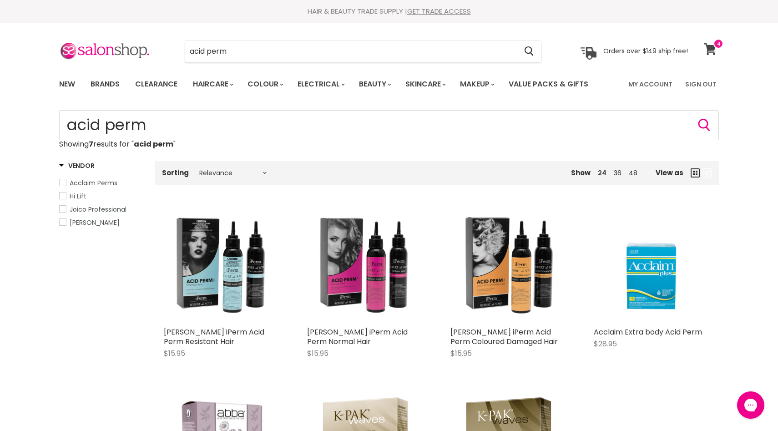
click at [713, 44] on icon at bounding box center [710, 49] width 13 height 12
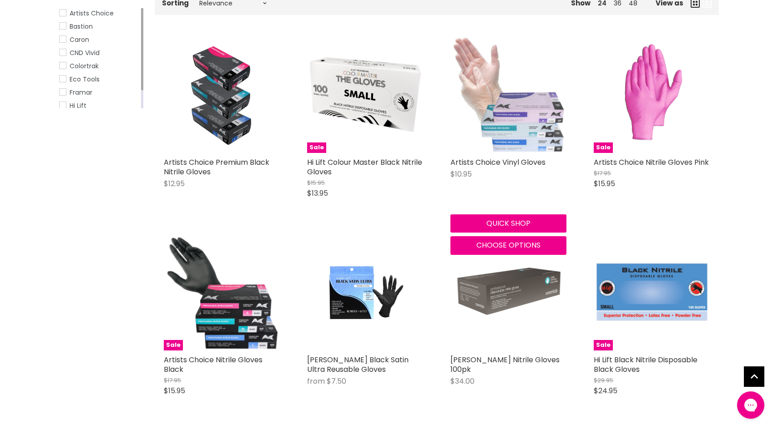
scroll to position [164, 0]
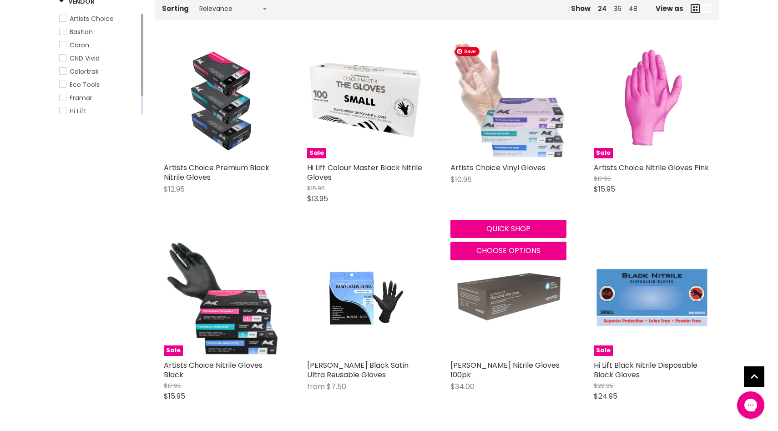
click at [525, 147] on img "Main content" at bounding box center [509, 100] width 116 height 116
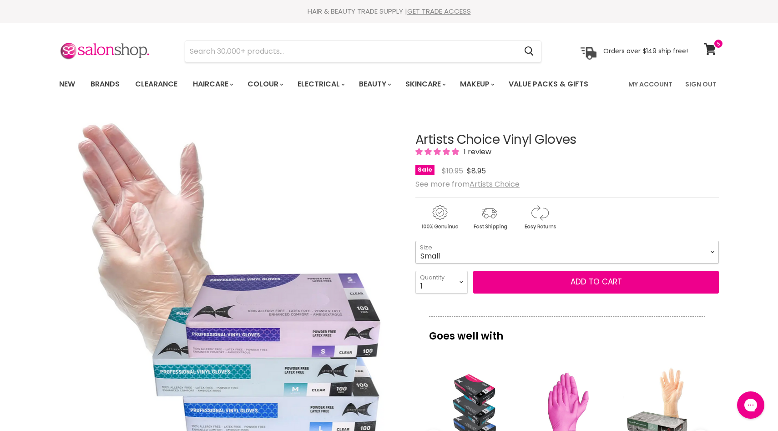
click at [610, 247] on select "Small Medium Large" at bounding box center [568, 252] width 304 height 23
click at [416, 241] on select "Small Medium Large" at bounding box center [568, 252] width 304 height 23
select select "Medium"
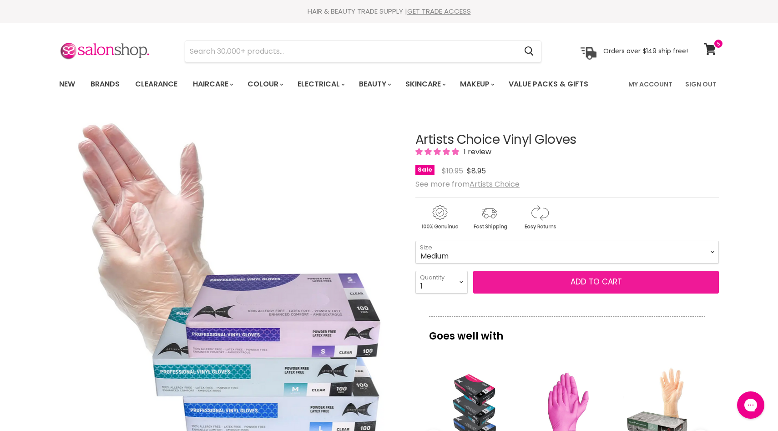
click at [611, 280] on button "Add to cart" at bounding box center [596, 282] width 246 height 23
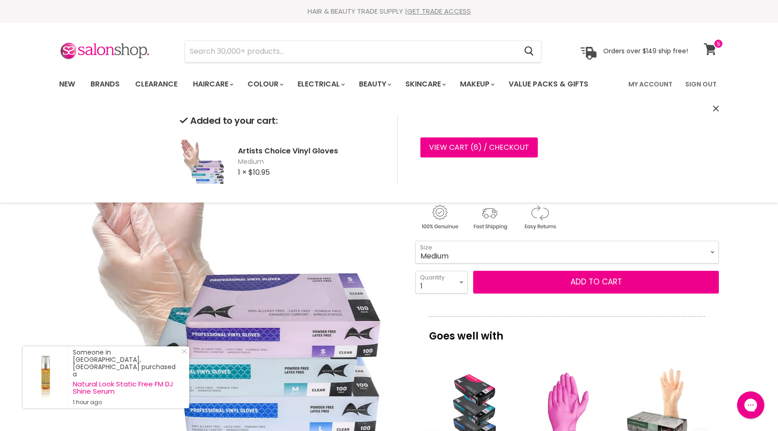
click at [710, 43] on icon at bounding box center [710, 49] width 13 height 12
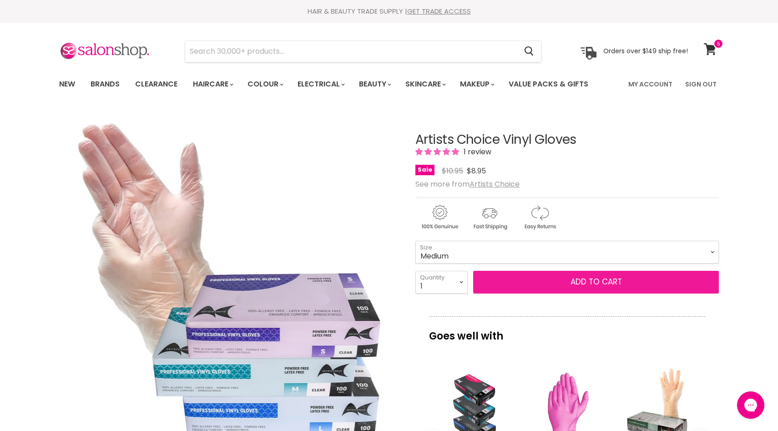
click at [533, 278] on button "Add to cart" at bounding box center [596, 282] width 246 height 23
click at [538, 282] on button "Add to cart" at bounding box center [596, 282] width 246 height 23
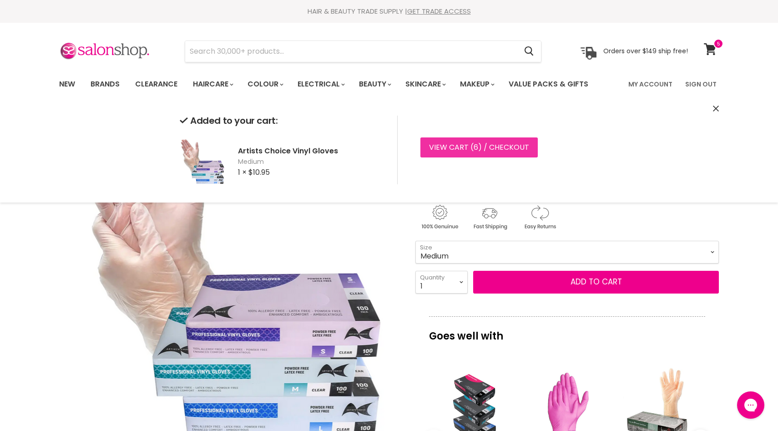
click at [499, 146] on link "View cart ( 6 ) / Checkout" at bounding box center [479, 147] width 117 height 20
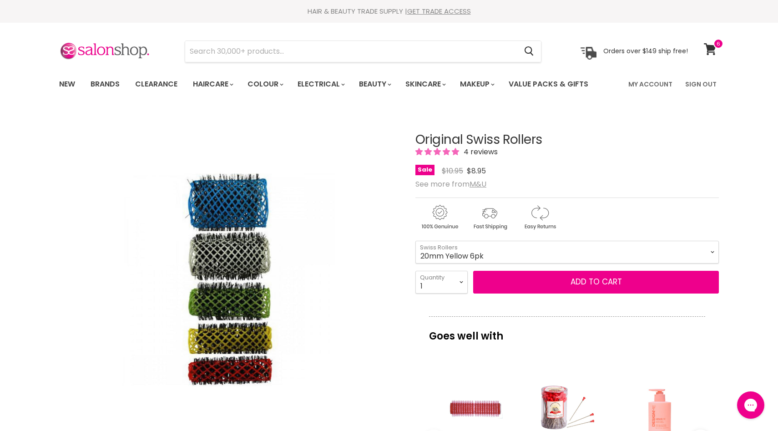
click at [416, 241] on select "16mm Coral 6pk 20mm Yellow 6pk 25mm Green 6pk 32mm White 6pk 42mm Blue 4pk" at bounding box center [568, 252] width 304 height 23
select select "20mm Yellow 6pk"
click at [463, 284] on select "1 2 3 4 5 6 7 8 9 10+" at bounding box center [442, 282] width 52 height 23
select select "3"
click at [416, 271] on select "1 2 3 4 5 6 7 8 9 10+" at bounding box center [442, 282] width 52 height 23
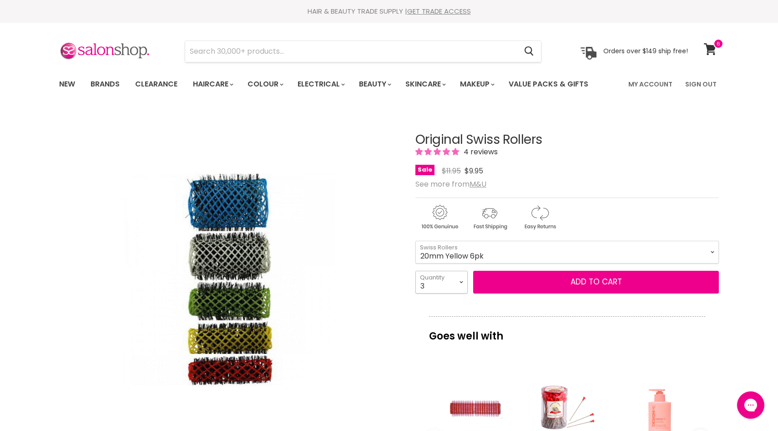
type input "3"
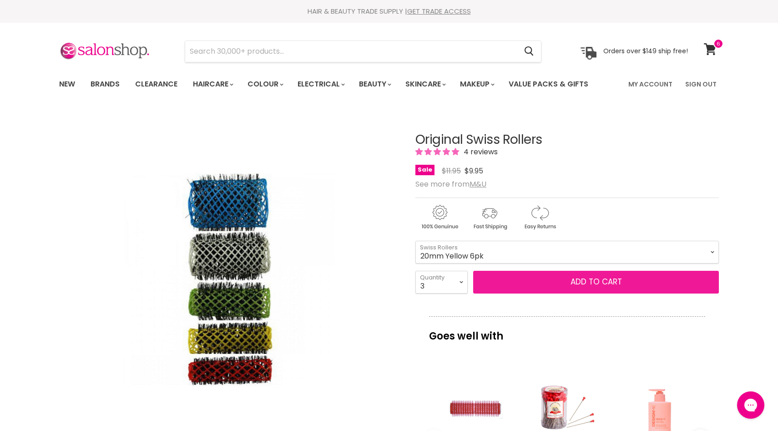
click at [577, 283] on button "Add to cart" at bounding box center [596, 282] width 246 height 23
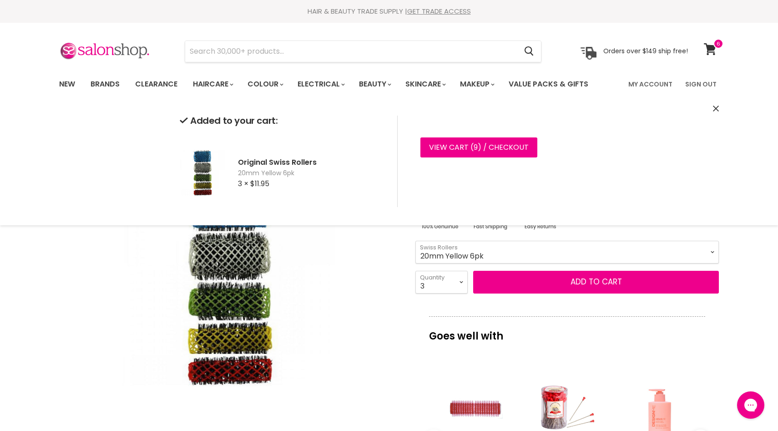
click at [716, 107] on icon "Close" at bounding box center [716, 109] width 6 height 6
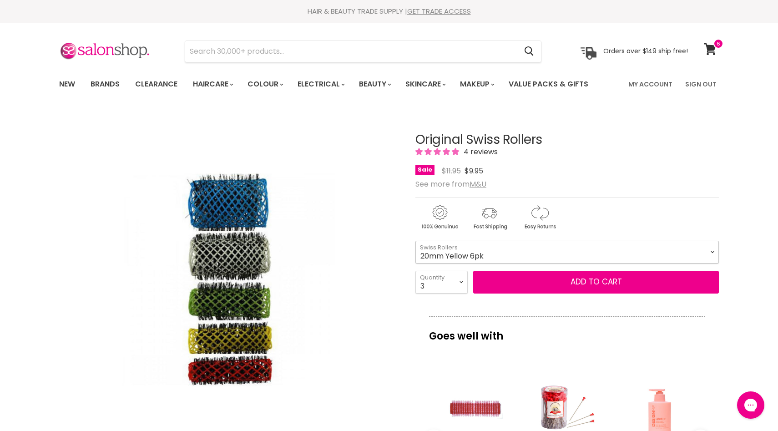
click at [552, 244] on select "16mm Coral 6pk 20mm Yellow 6pk 25mm Green 6pk 32mm White 6pk 42mm Blue 4pk" at bounding box center [568, 252] width 304 height 23
select select "16mm Coral 6pk"
click at [416, 241] on select "16mm Coral 6pk 20mm Yellow 6pk 25mm Green 6pk 32mm White 6pk 42mm Blue 4pk" at bounding box center [568, 252] width 304 height 23
click at [460, 279] on select "1 2 3 4 5 6 7 8 9 10+" at bounding box center [442, 282] width 52 height 23
select select "2"
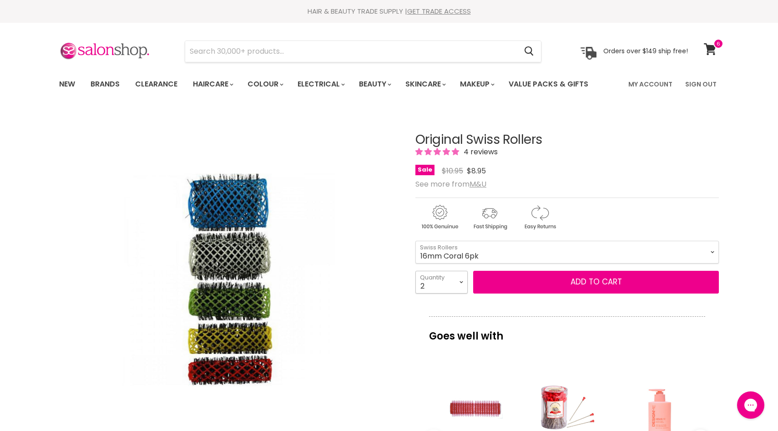
click at [416, 271] on select "1 2 3 4 5 6 7 8 9 10+" at bounding box center [442, 282] width 52 height 23
type input "2"
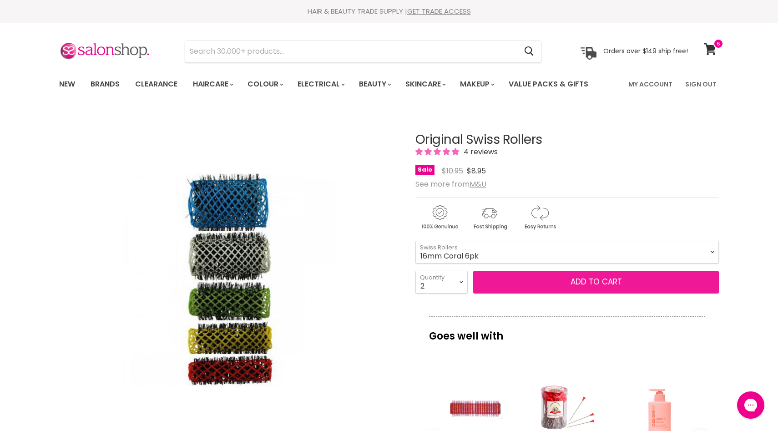
click at [537, 282] on button "Add to cart" at bounding box center [596, 282] width 246 height 23
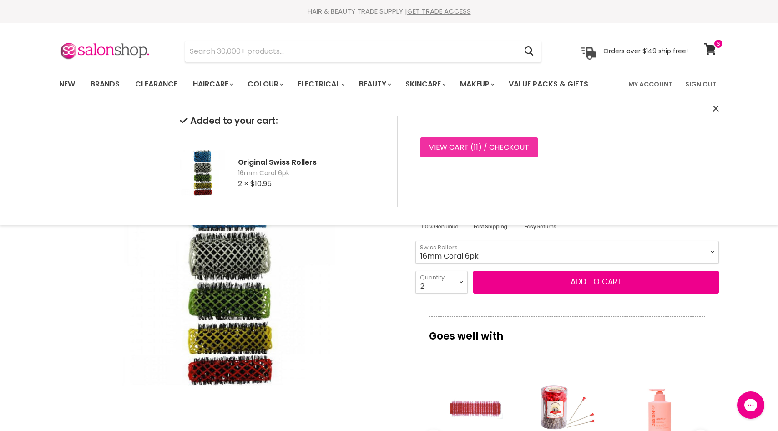
click at [517, 149] on link "View cart ( 11 ) / Checkout" at bounding box center [479, 147] width 117 height 20
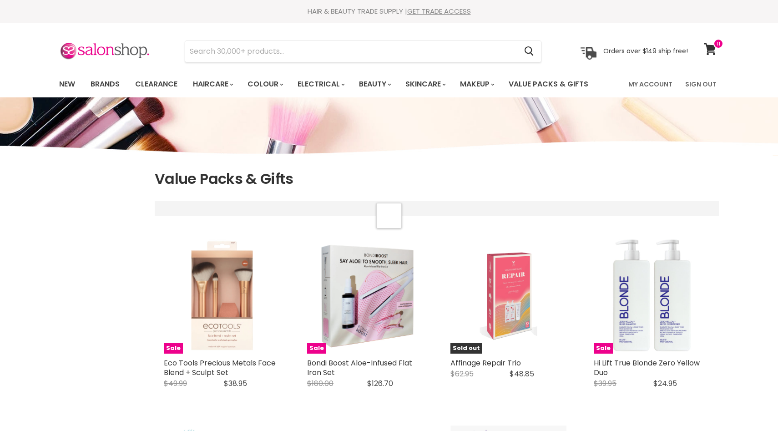
scroll to position [43, 0]
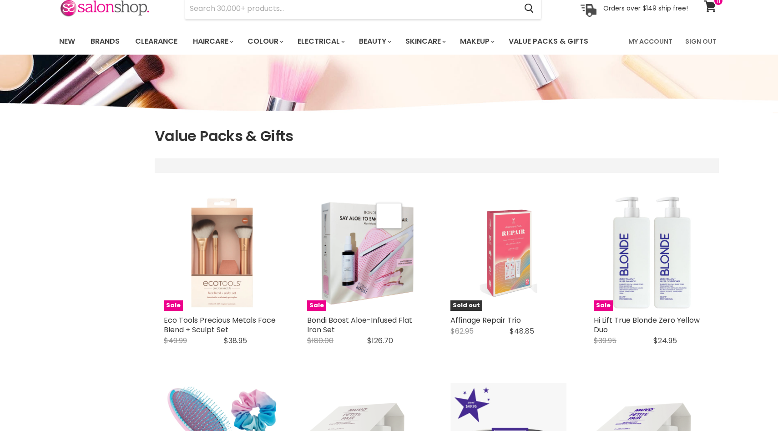
select select "manual"
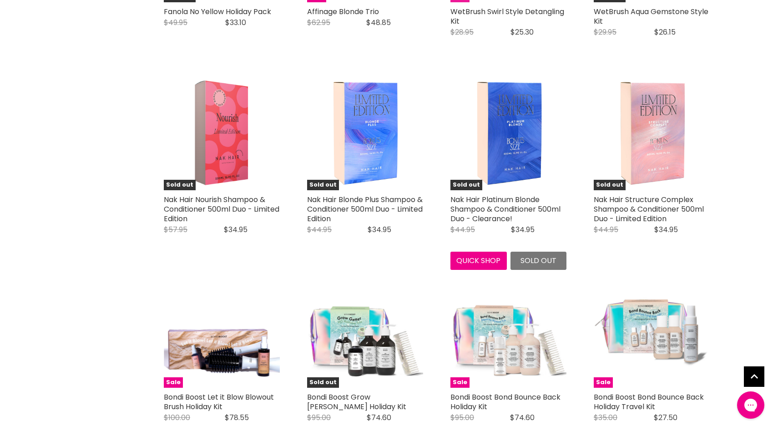
scroll to position [2062, 0]
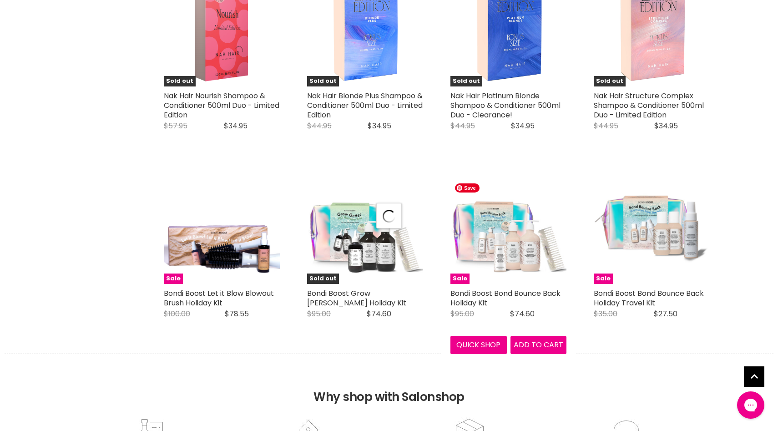
select select "manual"
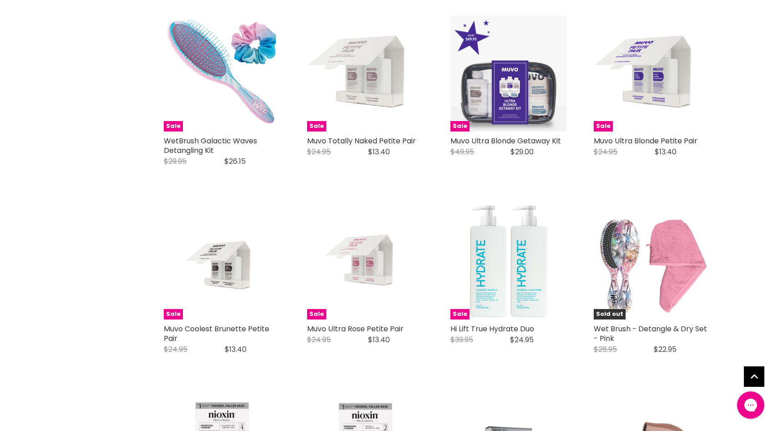
scroll to position [416, 0]
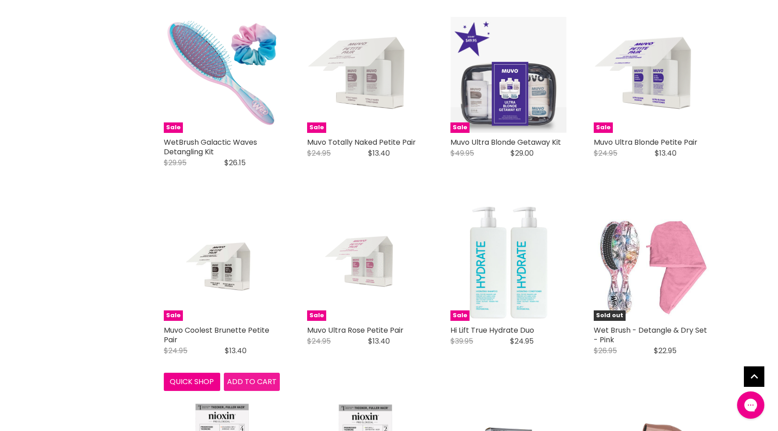
click at [268, 380] on span "Add to cart" at bounding box center [252, 381] width 50 height 10
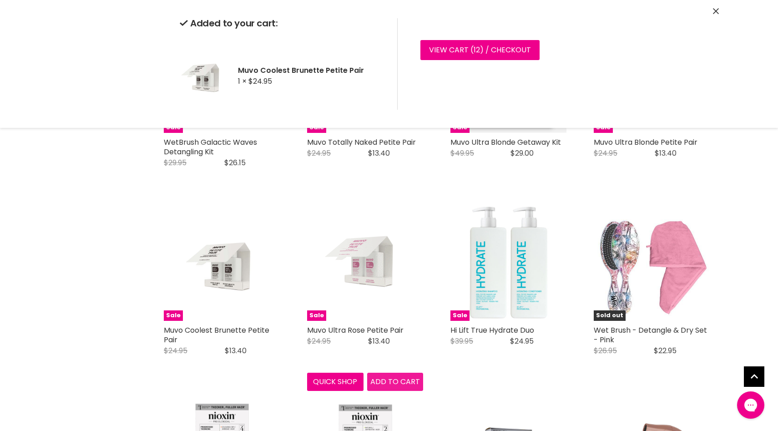
click at [403, 383] on span "Add to cart" at bounding box center [396, 381] width 50 height 10
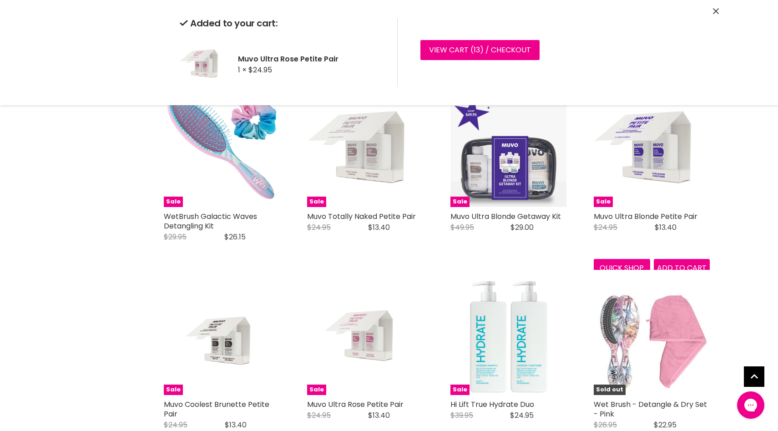
scroll to position [341, 0]
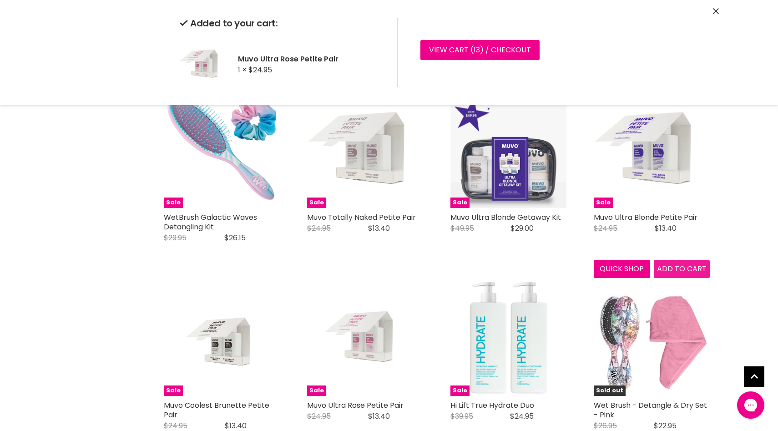
click at [685, 269] on span "Add to cart" at bounding box center [682, 269] width 50 height 10
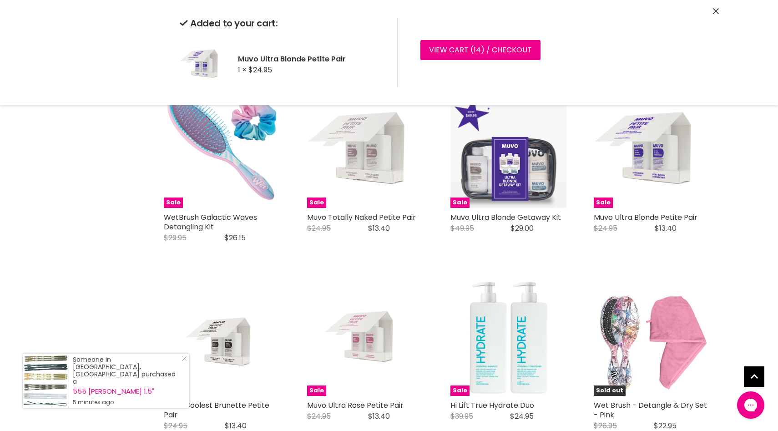
click at [716, 10] on icon "Close" at bounding box center [716, 11] width 6 height 6
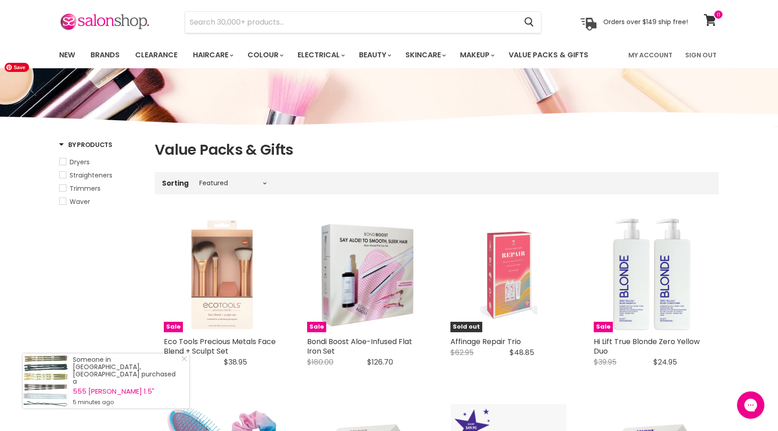
scroll to position [0, 0]
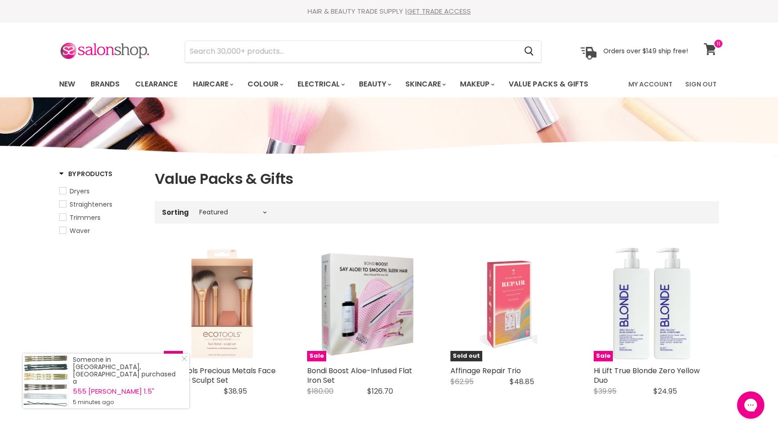
click at [711, 46] on icon at bounding box center [710, 49] width 12 height 12
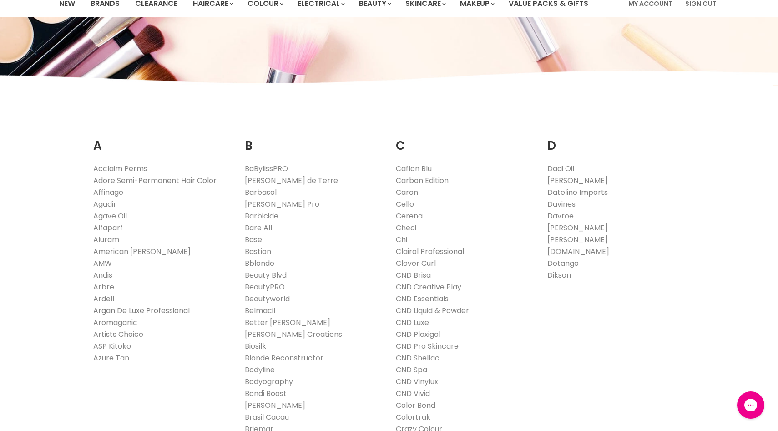
click at [125, 312] on link "Argan De Luxe Professional" at bounding box center [141, 310] width 96 height 10
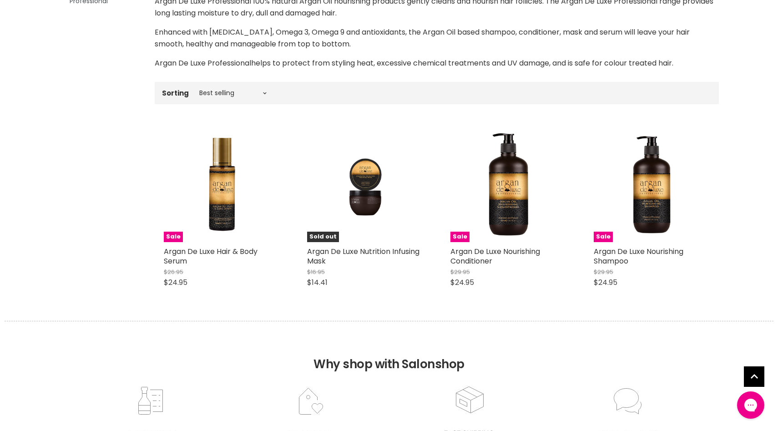
scroll to position [208, 0]
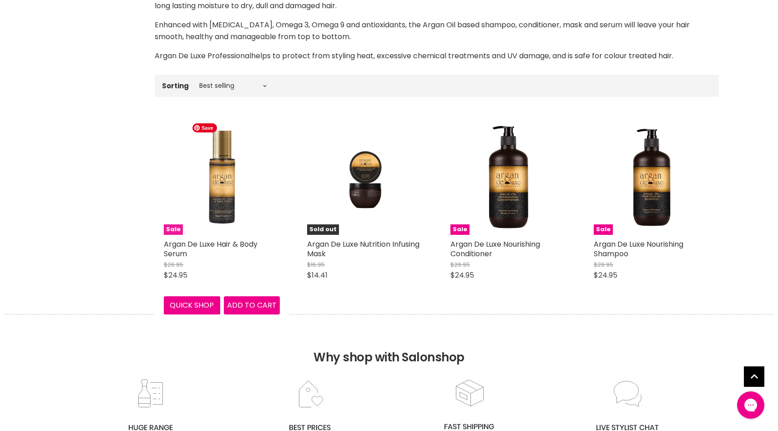
click at [243, 188] on img "Main content" at bounding box center [221, 177] width 67 height 116
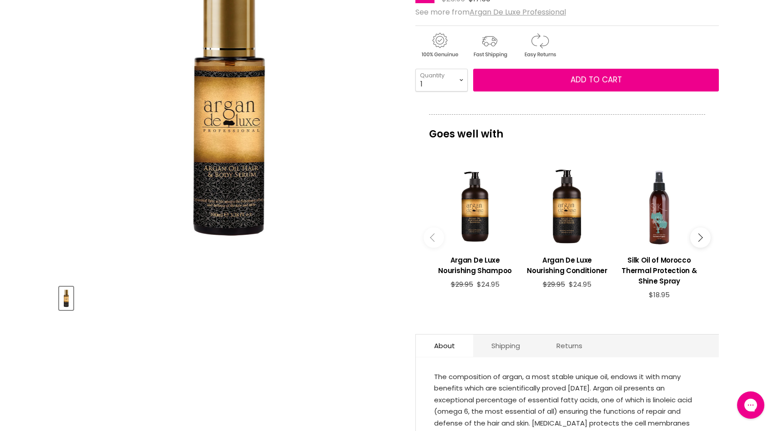
scroll to position [173, 0]
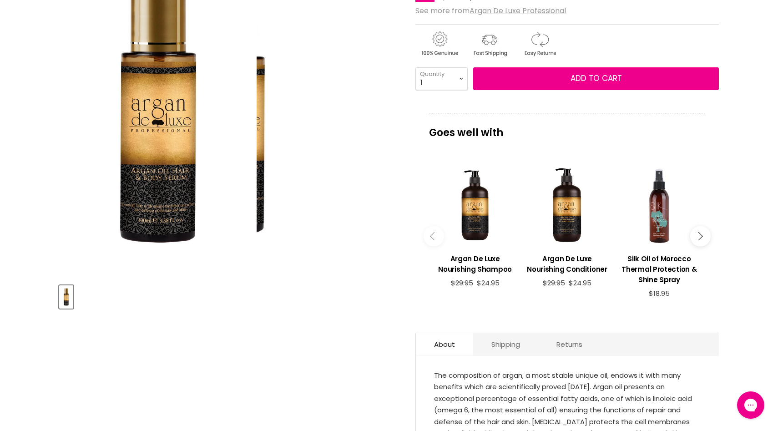
click at [165, 194] on img "Argan De Luxe Hair & Body Serum image. Click or Scroll to Zoom." at bounding box center [158, 106] width 198 height 340
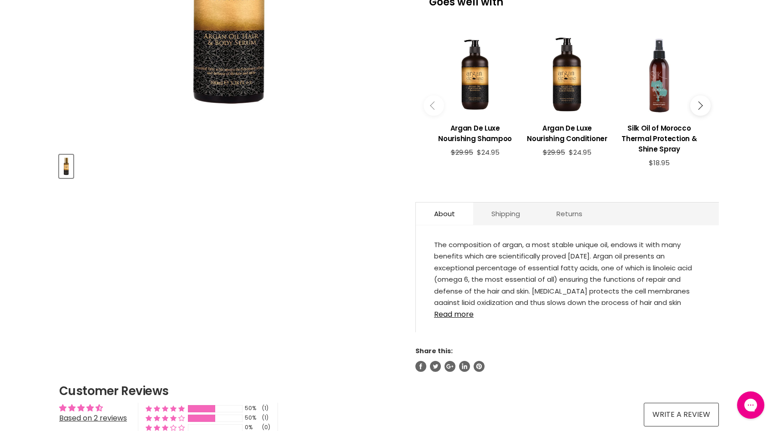
scroll to position [305, 0]
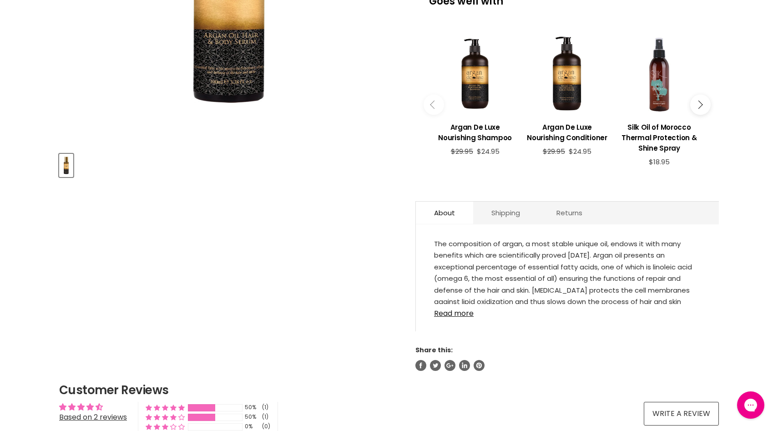
click at [446, 319] on div "The composition of argan, a most stable unique oil, endows it with many benefit…" at bounding box center [567, 283] width 303 height 98
click at [443, 307] on link "Read more" at bounding box center [567, 311] width 267 height 14
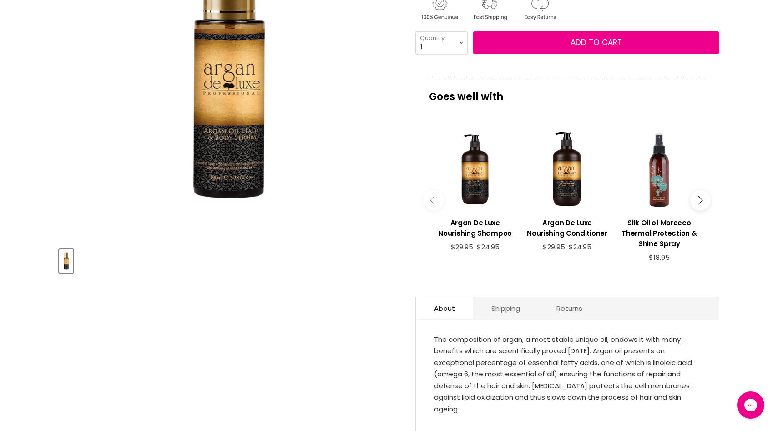
scroll to position [0, 0]
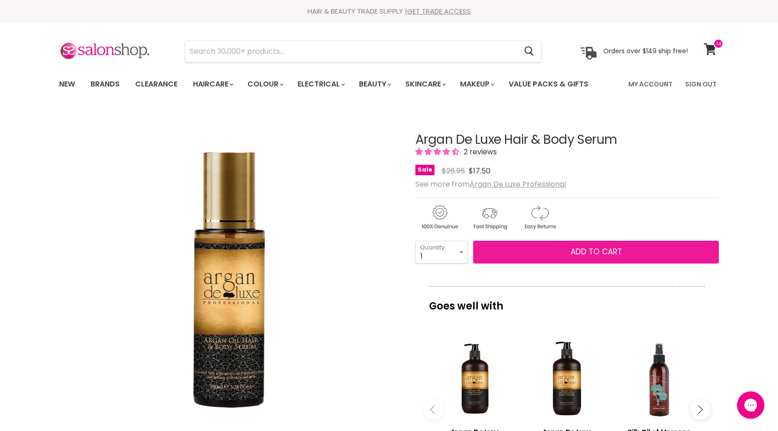
click at [610, 250] on span "Add to cart" at bounding box center [596, 251] width 51 height 11
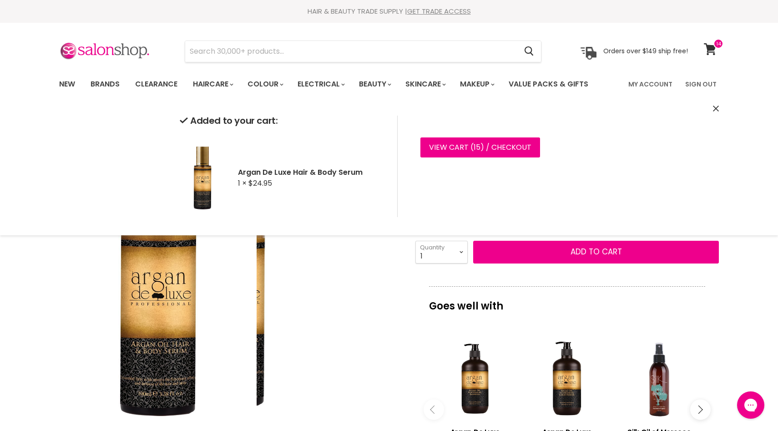
click at [379, 284] on div "Click or scroll to zoom Tap or pinch to zoom" at bounding box center [229, 280] width 340 height 340
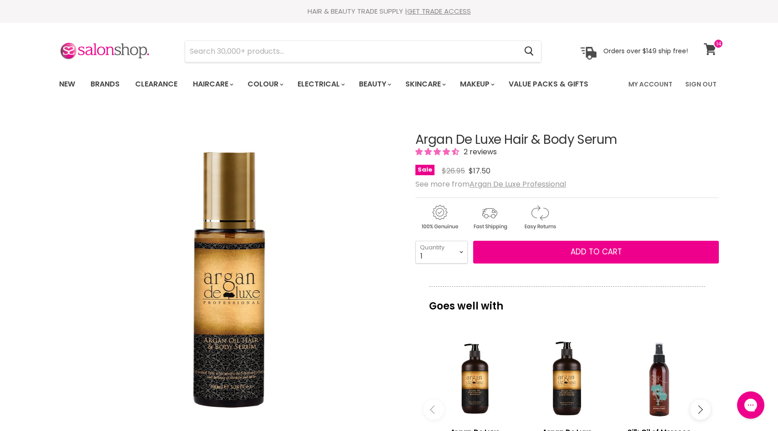
click at [713, 48] on icon at bounding box center [710, 49] width 12 height 12
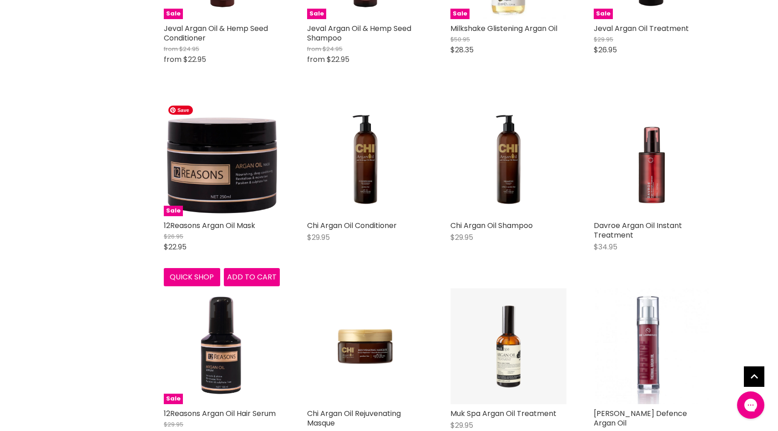
scroll to position [897, 0]
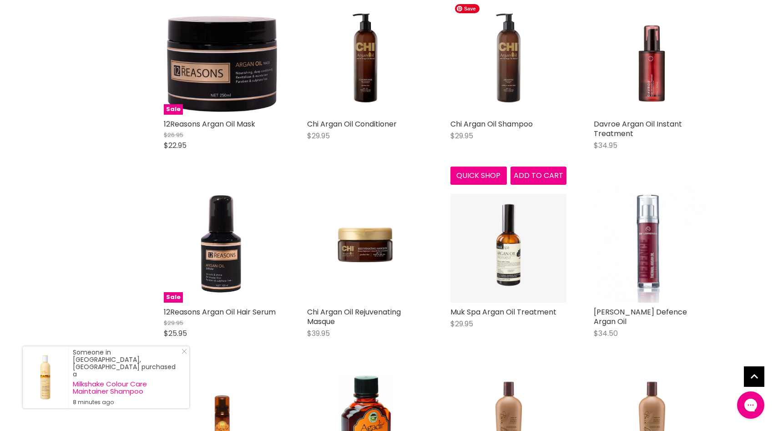
scroll to position [1015, 0]
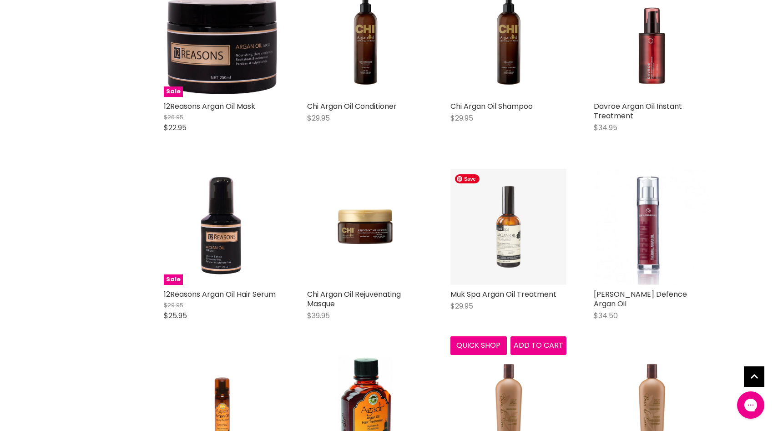
click at [508, 240] on img "Main content" at bounding box center [509, 227] width 116 height 116
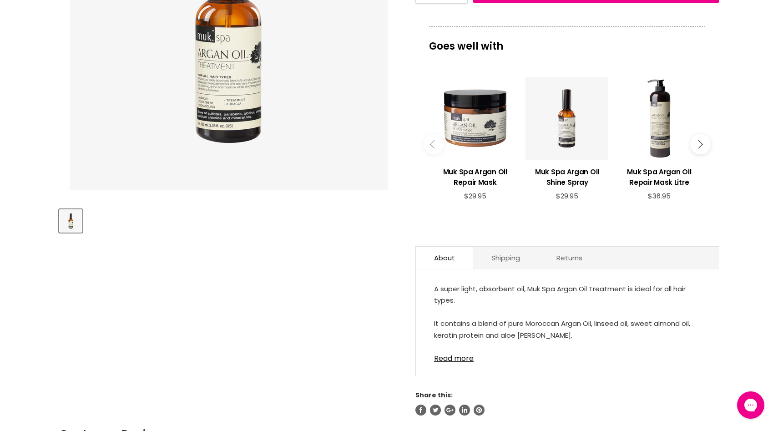
scroll to position [252, 0]
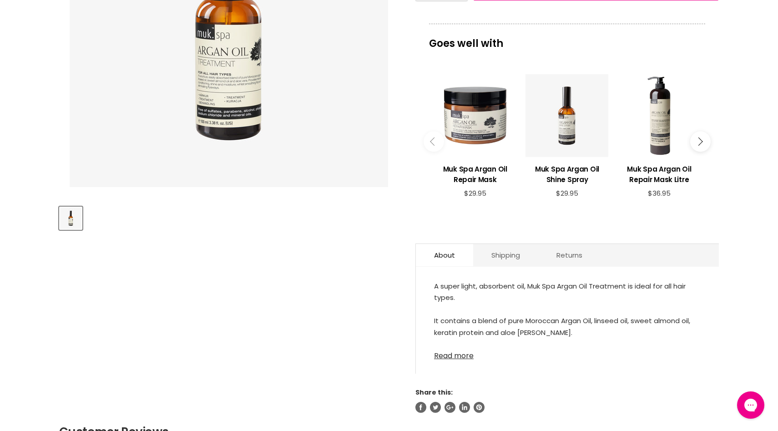
click at [467, 355] on link "Read more" at bounding box center [567, 353] width 267 height 14
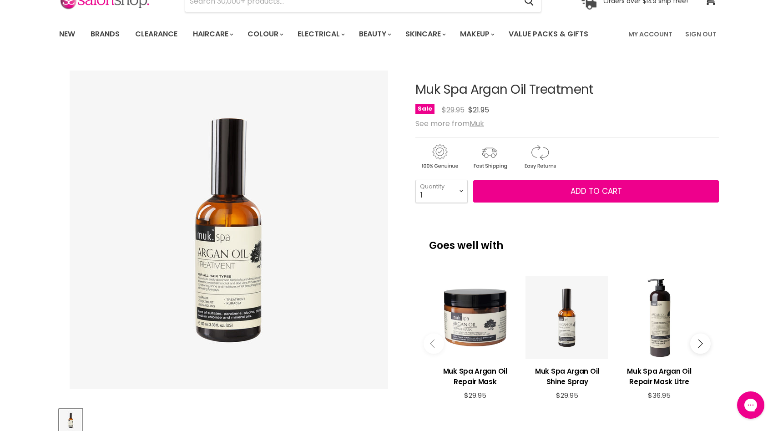
scroll to position [0, 0]
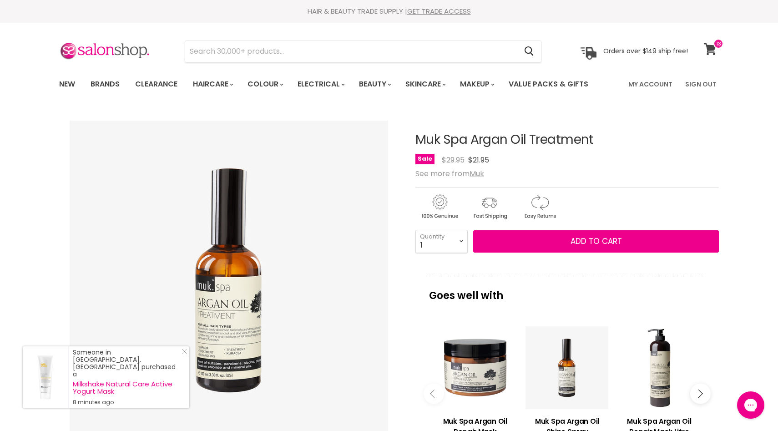
click at [705, 46] on icon at bounding box center [710, 49] width 13 height 12
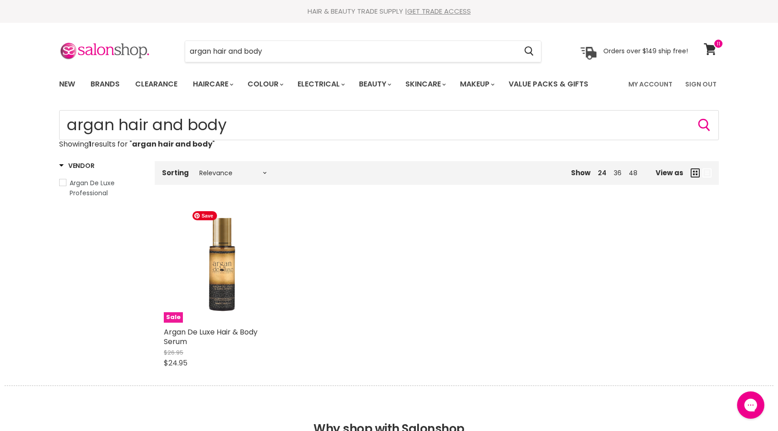
click at [218, 277] on img "Main content" at bounding box center [221, 265] width 67 height 116
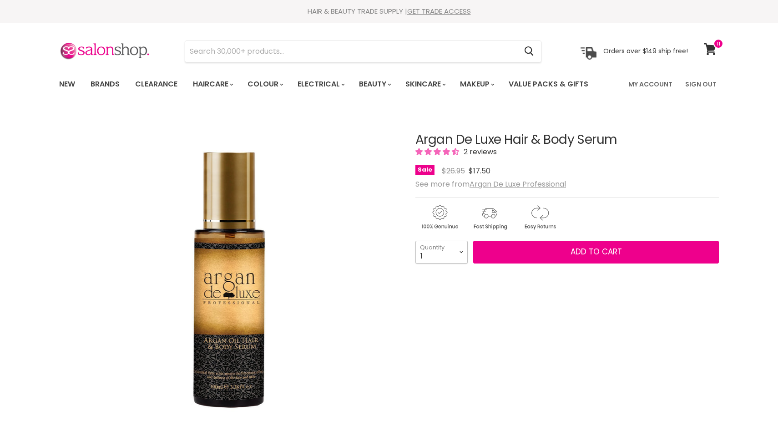
click at [462, 254] on select "1 2 3 4 5 6 7 8 9 10+" at bounding box center [442, 252] width 52 height 23
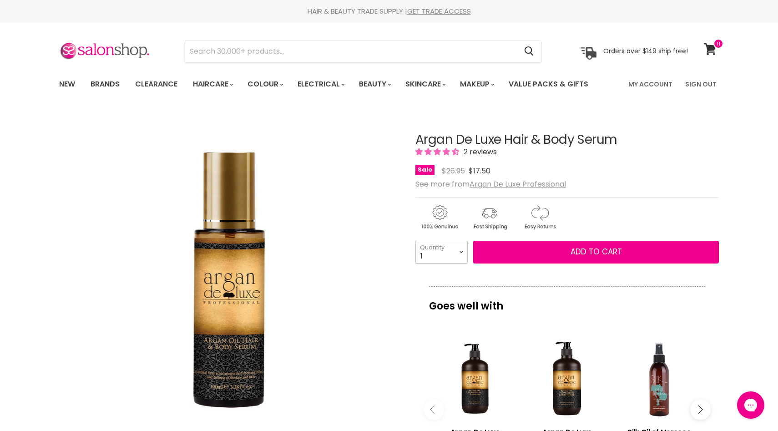
select select "2"
click at [416, 241] on select "1 2 3 4 5 6 7 8 9 10+" at bounding box center [442, 252] width 52 height 23
type input "2"
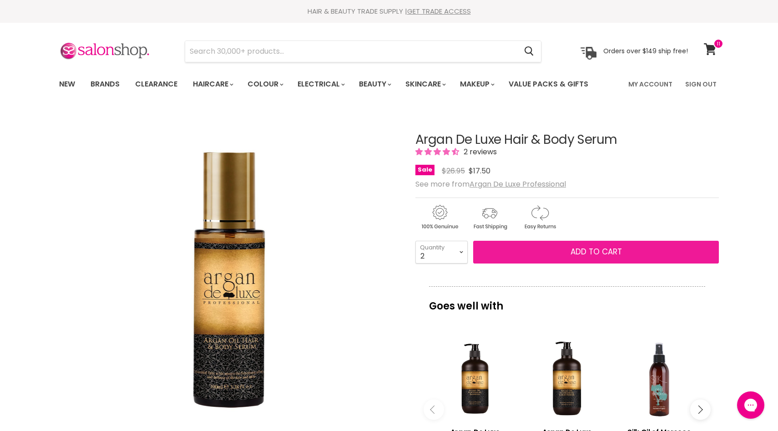
click at [548, 246] on button "Add to cart" at bounding box center [596, 252] width 246 height 23
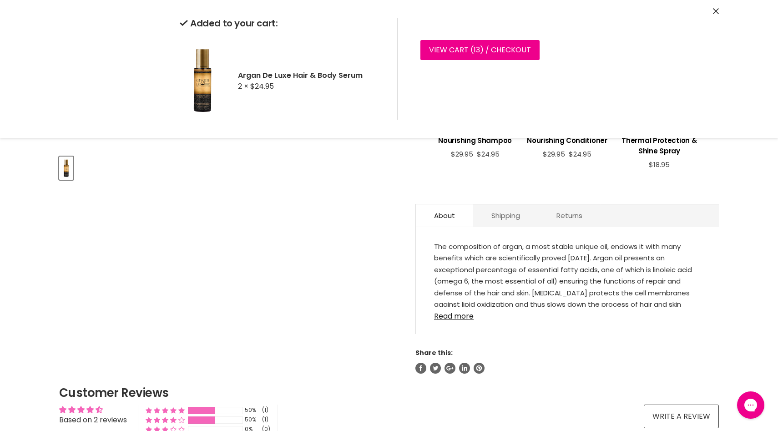
scroll to position [320, 0]
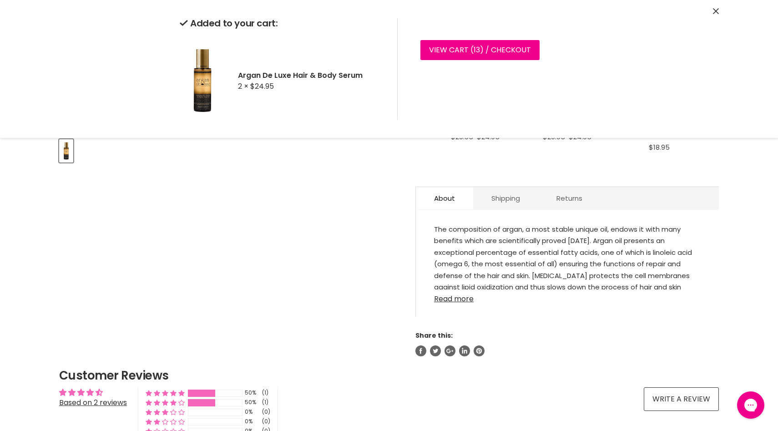
click at [473, 298] on link "Read more" at bounding box center [567, 296] width 267 height 14
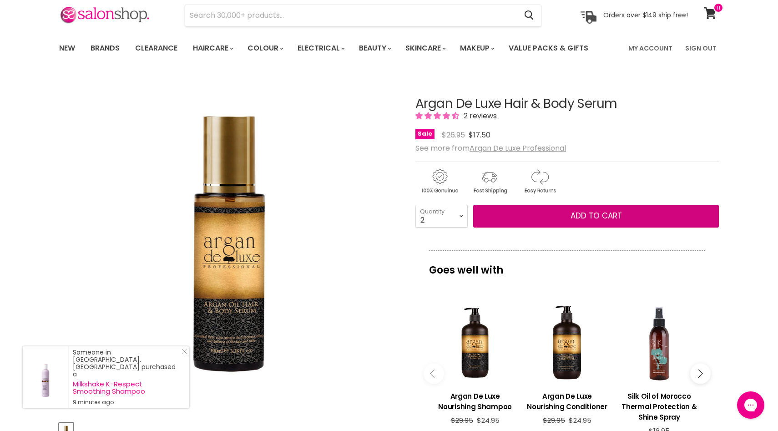
scroll to position [0, 0]
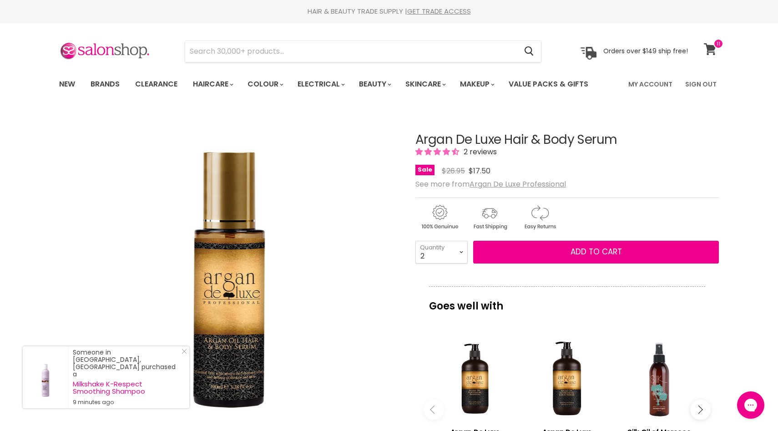
click at [712, 48] on icon at bounding box center [710, 49] width 12 height 12
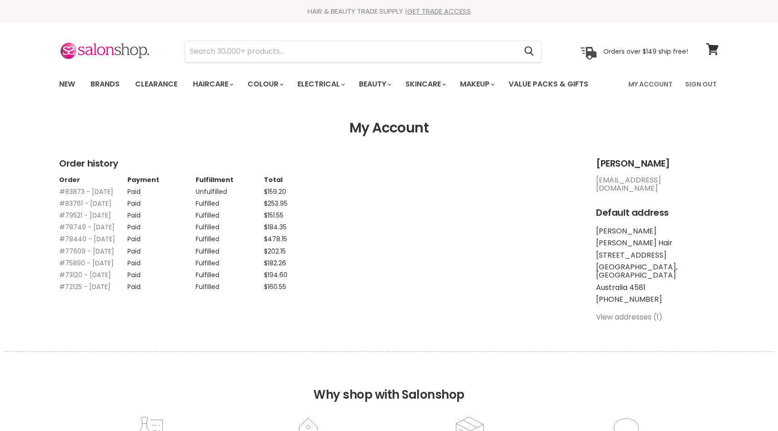
click at [274, 195] on span "$159.20" at bounding box center [275, 191] width 22 height 9
click at [92, 191] on link "#83873 - 03 Sep, 2025" at bounding box center [86, 191] width 54 height 9
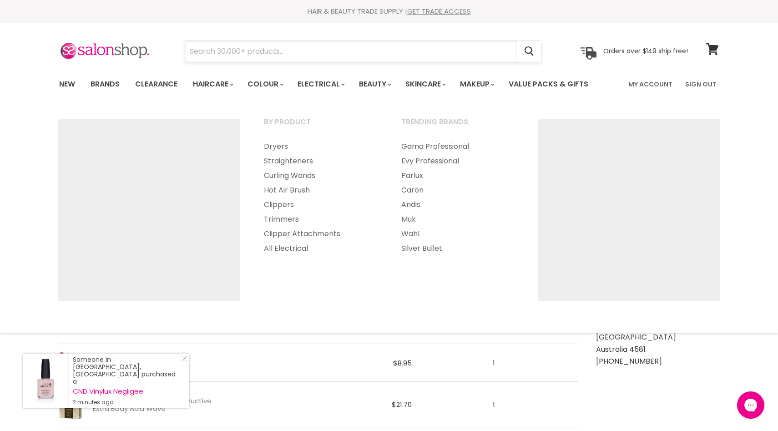
click at [307, 47] on input "Search" at bounding box center [351, 51] width 332 height 21
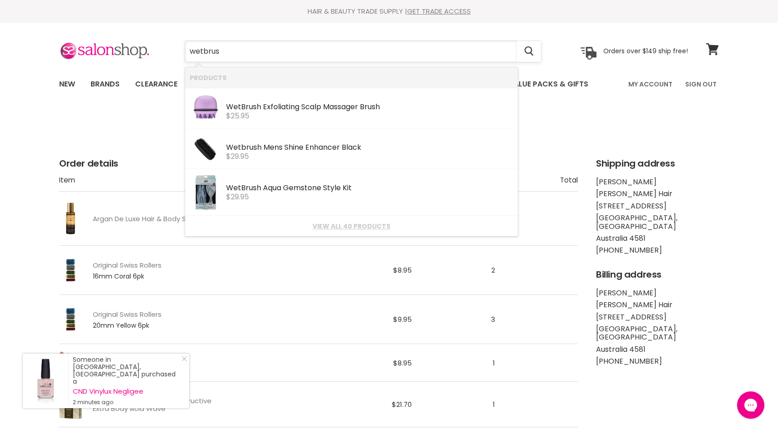
type input "wetbrush"
